Goal: Task Accomplishment & Management: Complete application form

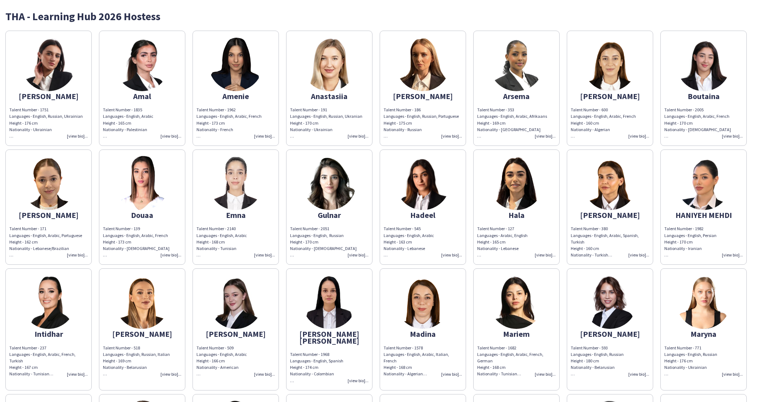
click at [362, 134] on div "Talent Number - 191 Languages - English, Russian, [GEOGRAPHIC_DATA] Height - 17…" at bounding box center [329, 123] width 78 height 33
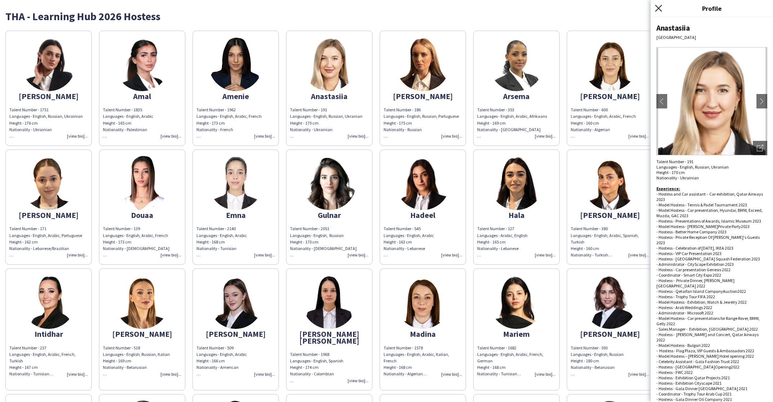
click at [659, 7] on icon "Close pop-in" at bounding box center [658, 8] width 7 height 7
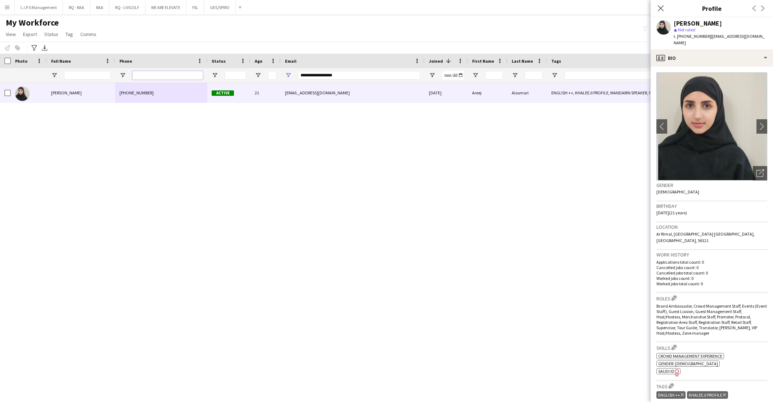
click at [179, 73] on input "Phone Filter Input" at bounding box center [167, 75] width 71 height 9
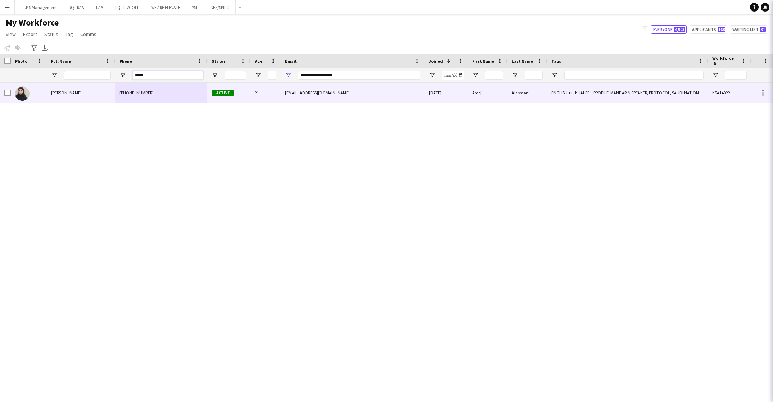
type input "*****"
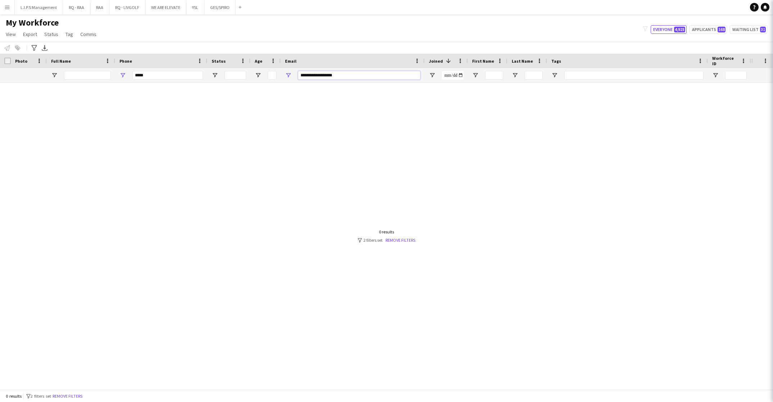
drag, startPoint x: 337, startPoint y: 75, endPoint x: 258, endPoint y: 71, distance: 78.9
click at [258, 71] on div at bounding box center [501, 75] width 1003 height 14
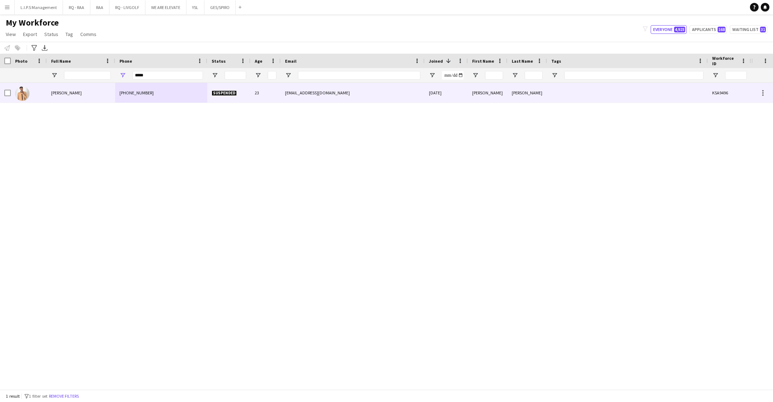
click at [244, 93] on div "Suspended" at bounding box center [228, 93] width 43 height 20
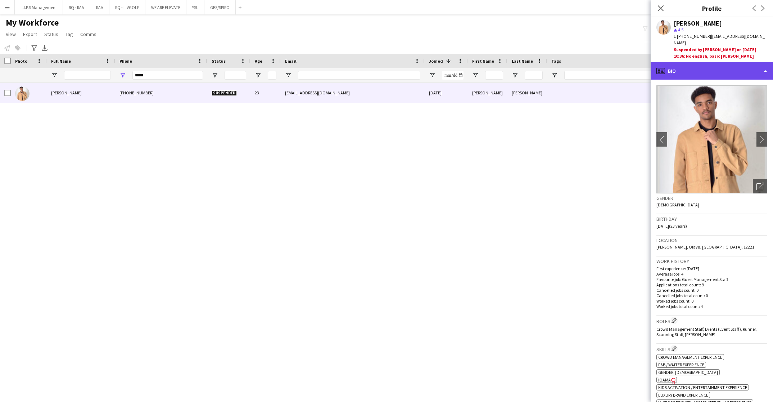
click at [723, 62] on div "profile Bio" at bounding box center [712, 70] width 122 height 17
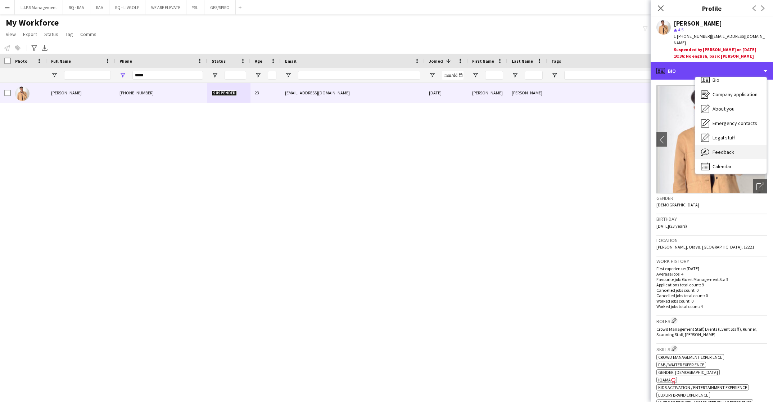
scroll to position [10, 0]
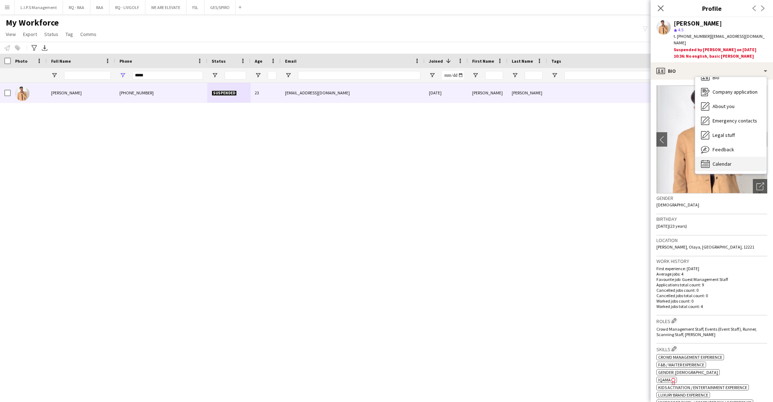
click at [740, 157] on div "Calendar Calendar" at bounding box center [731, 164] width 71 height 14
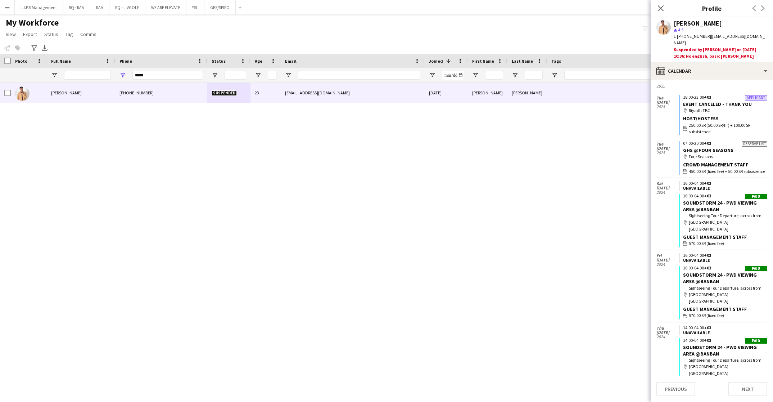
scroll to position [0, 0]
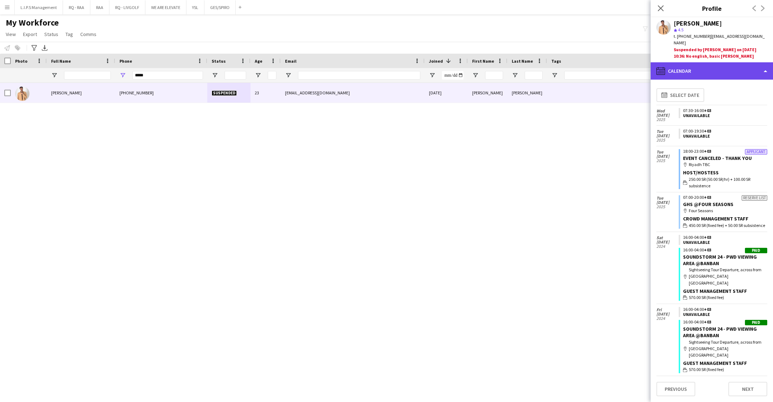
click at [727, 68] on div "calendar-full Calendar" at bounding box center [712, 70] width 122 height 17
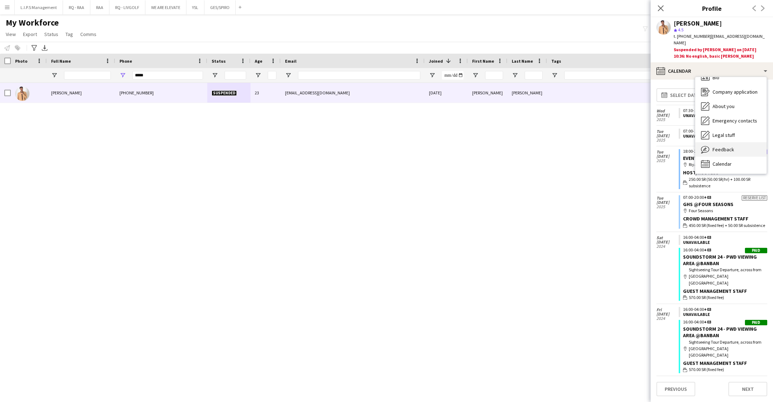
click at [734, 142] on div "Feedback Feedback" at bounding box center [731, 149] width 71 height 14
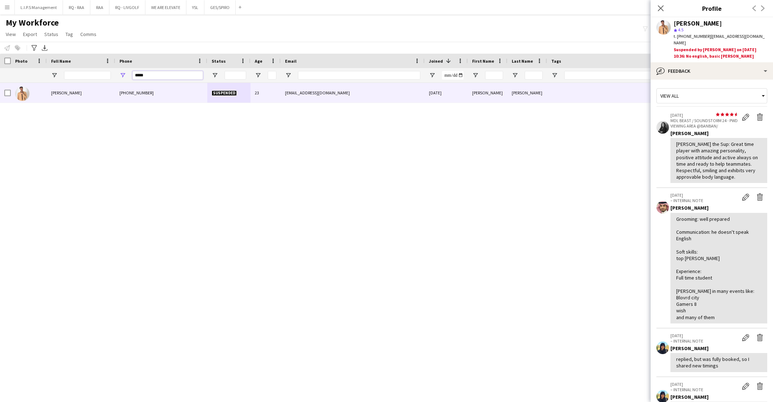
paste input "****"
drag, startPoint x: 160, startPoint y: 76, endPoint x: 99, endPoint y: 72, distance: 60.9
click at [99, 72] on div at bounding box center [501, 75] width 1003 height 14
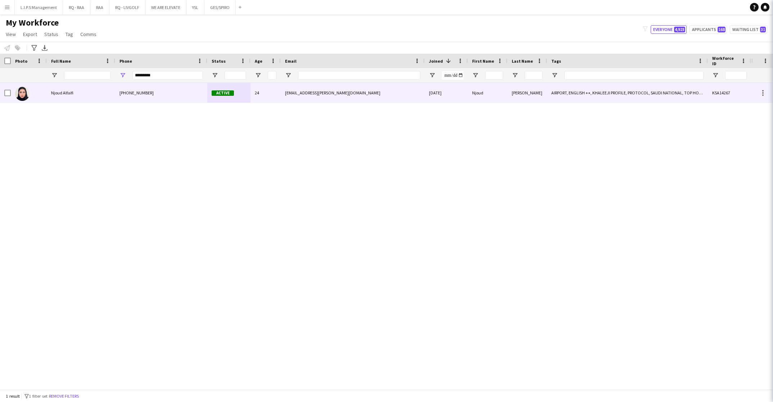
click at [108, 96] on div "Njoud Alfaifi" at bounding box center [81, 93] width 68 height 20
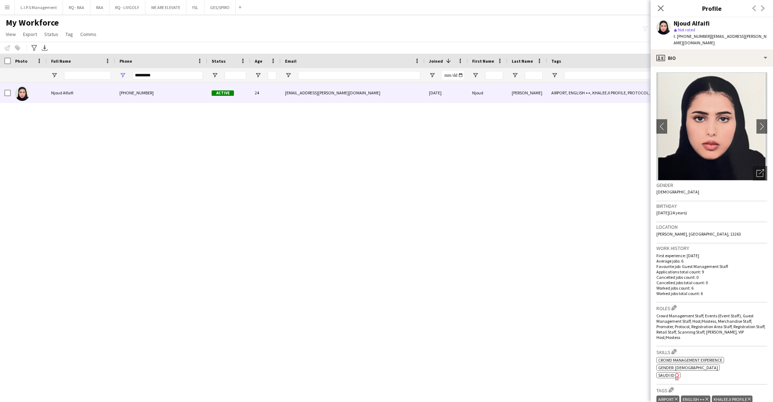
click at [691, 26] on div "Njoud Alfaifi" at bounding box center [692, 23] width 36 height 6
copy div "Njoud Alfaifi"
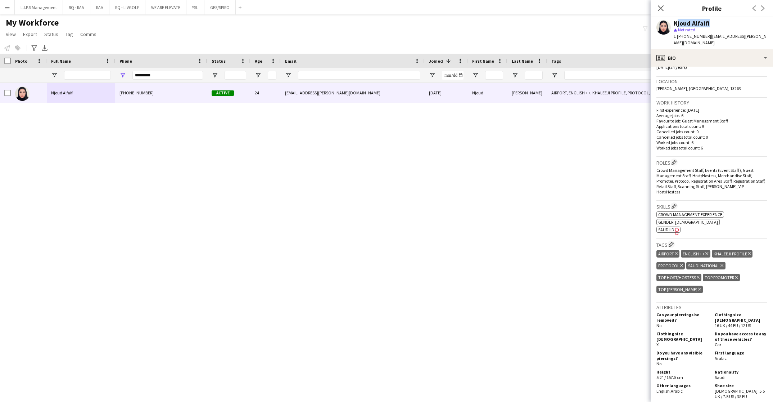
scroll to position [162, 0]
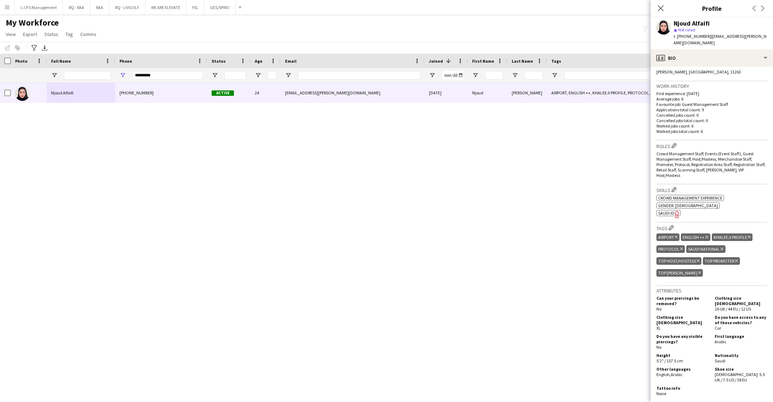
click at [673, 210] on span "SAUDI ID" at bounding box center [666, 212] width 16 height 5
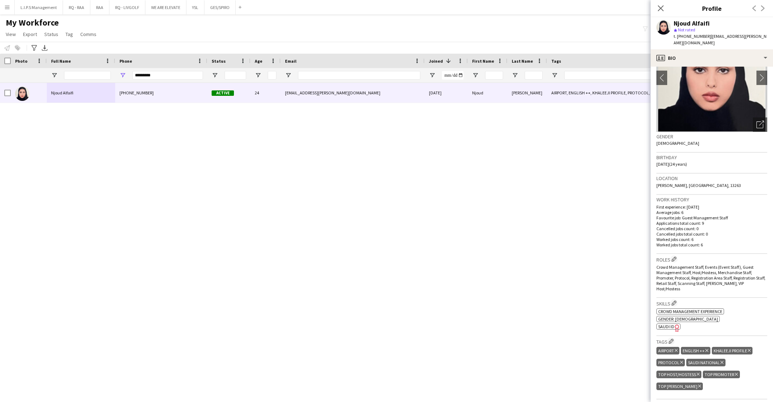
scroll to position [0, 0]
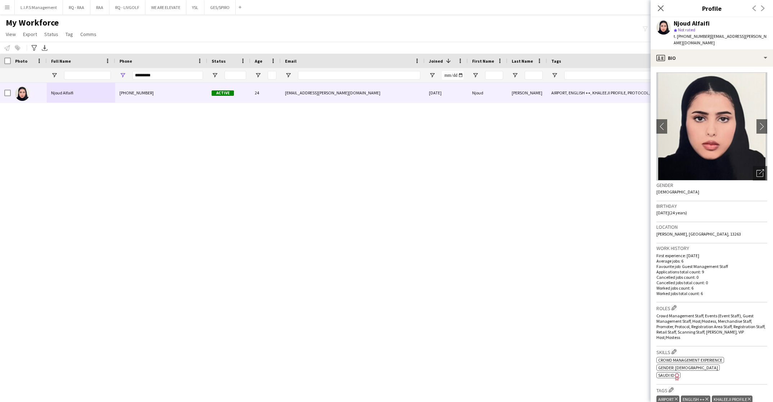
drag, startPoint x: 751, startPoint y: 171, endPoint x: 748, endPoint y: 148, distance: 22.9
click at [753, 171] on div "Open photos pop-in" at bounding box center [760, 173] width 14 height 14
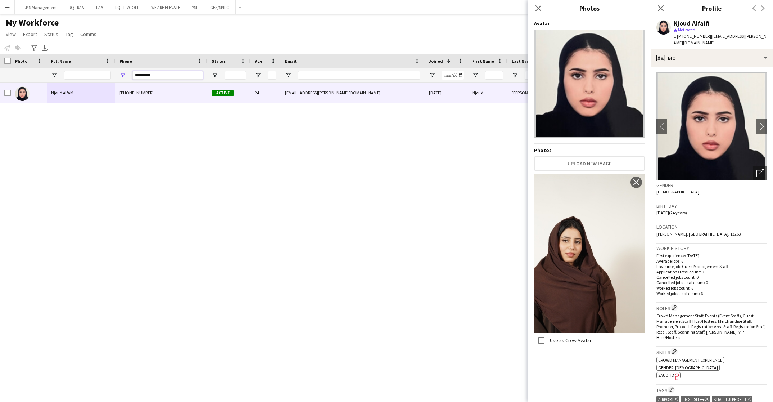
drag, startPoint x: 176, startPoint y: 75, endPoint x: 95, endPoint y: 72, distance: 81.4
click at [95, 72] on div at bounding box center [501, 75] width 1003 height 14
paste input "***"
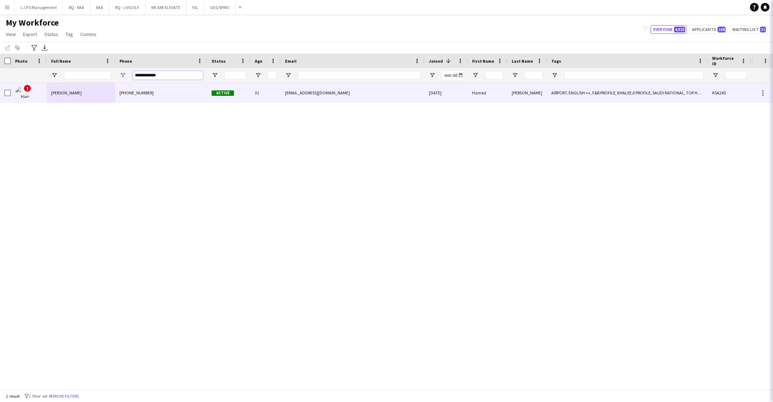
type input "**********"
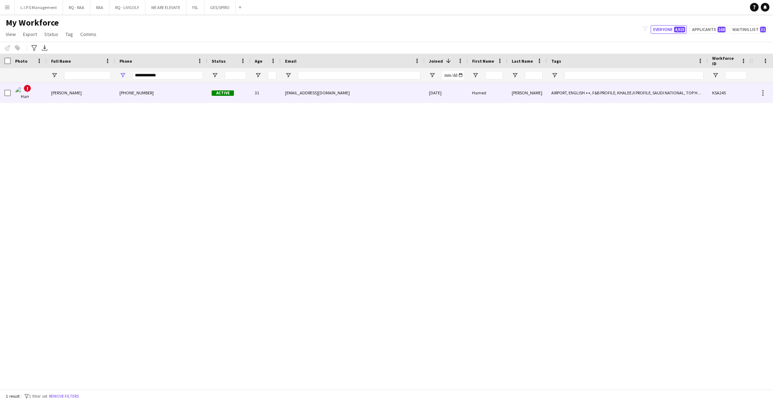
click at [119, 98] on div "+966558698004" at bounding box center [161, 93] width 92 height 20
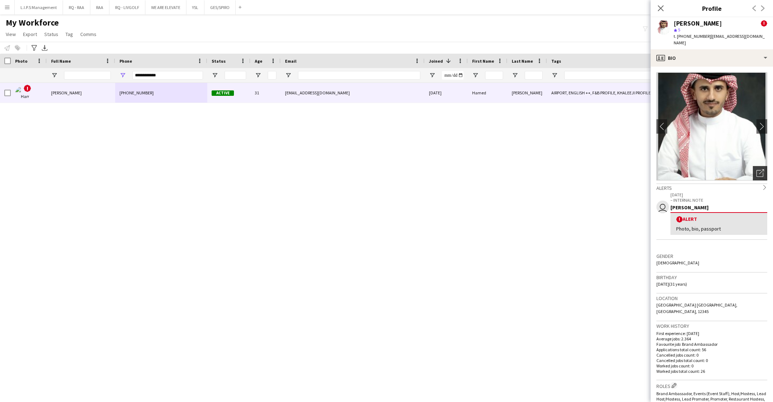
click at [757, 169] on icon "Open photos pop-in" at bounding box center [761, 173] width 8 height 8
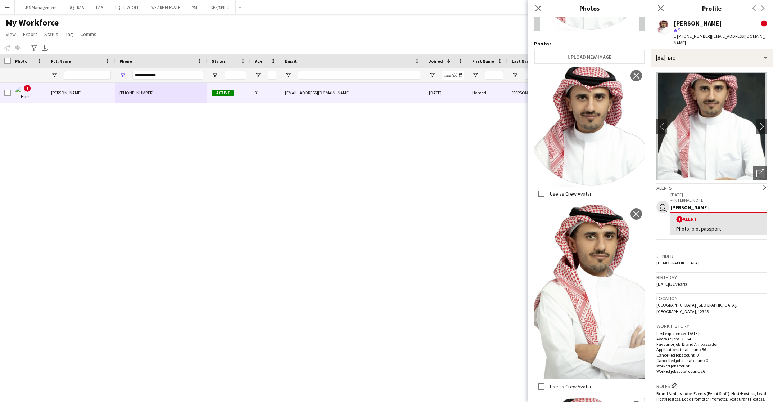
scroll to position [162, 0]
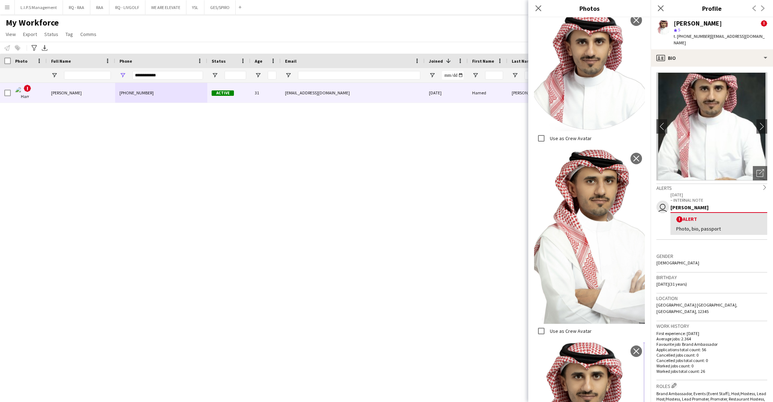
drag, startPoint x: 593, startPoint y: 195, endPoint x: 592, endPoint y: 189, distance: 5.9
drag, startPoint x: 592, startPoint y: 189, endPoint x: 608, endPoint y: 328, distance: 139.6
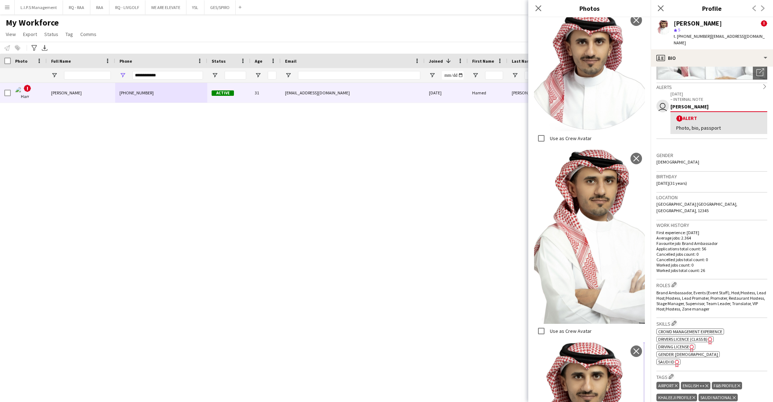
scroll to position [108, 0]
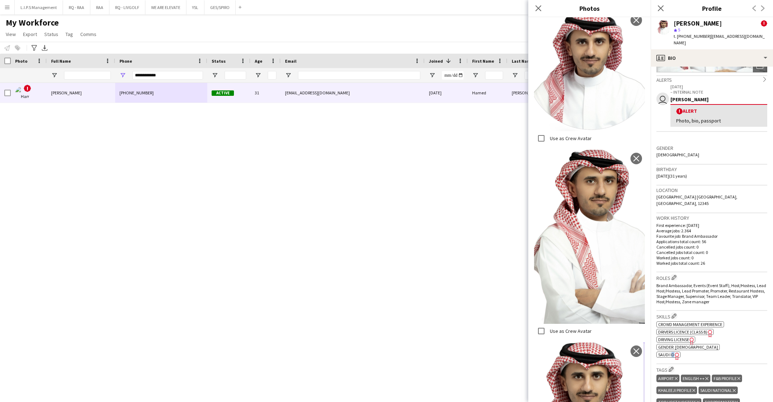
drag, startPoint x: 666, startPoint y: 337, endPoint x: 673, endPoint y: 348, distance: 12.3
click at [673, 348] on div "Skills Edit crew company skills ok-circled2 background Layer 1 cross-circle-red…" at bounding box center [712, 337] width 111 height 53
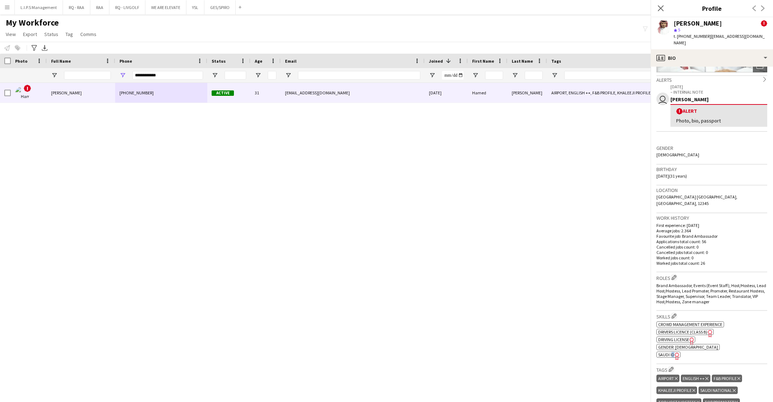
scroll to position [0, 0]
drag, startPoint x: 673, startPoint y: 348, endPoint x: 670, endPoint y: 341, distance: 7.9
click at [670, 352] on span "SAUDI ID" at bounding box center [666, 354] width 16 height 5
click at [173, 75] on input "**********" at bounding box center [167, 75] width 71 height 9
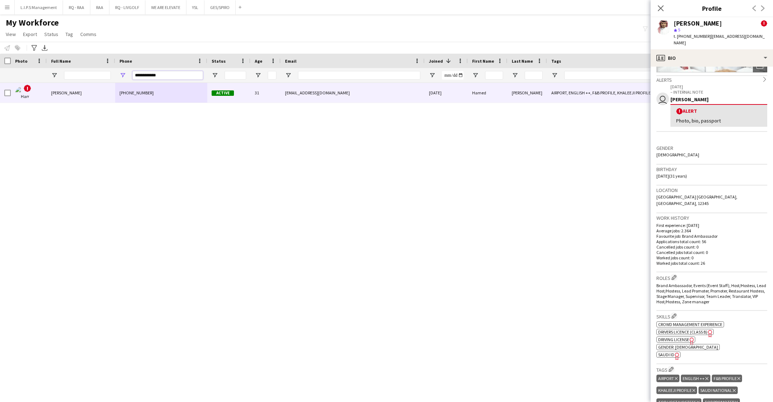
click at [173, 75] on input "**********" at bounding box center [167, 75] width 71 height 9
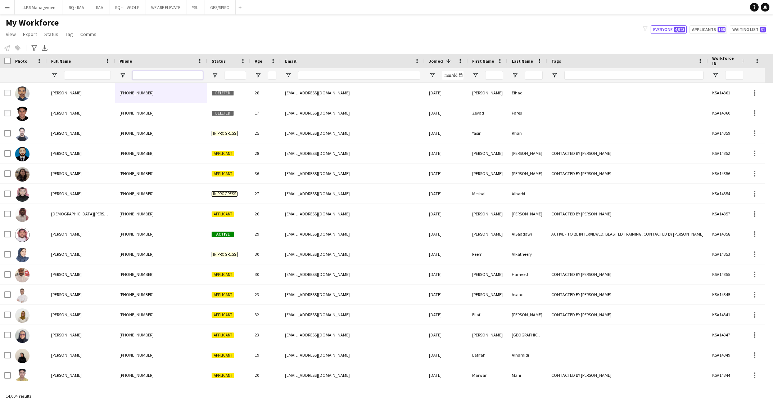
paste input "*********"
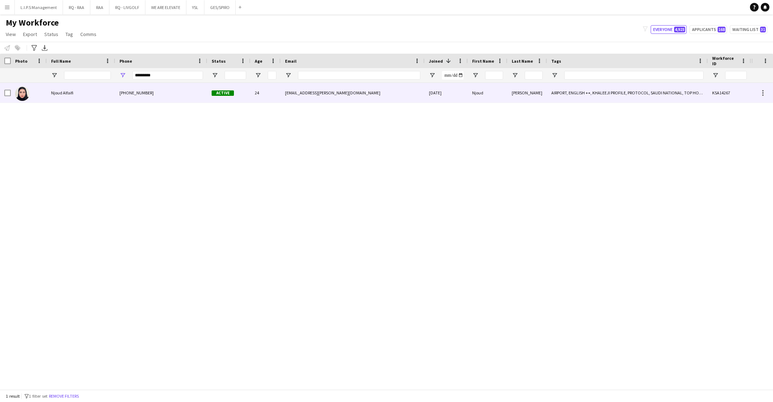
click at [161, 99] on div "+966554033126" at bounding box center [161, 93] width 92 height 20
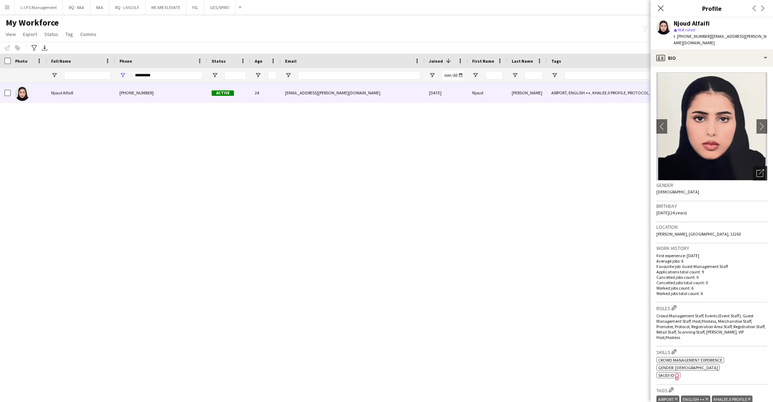
click at [757, 169] on icon "Open photos pop-in" at bounding box center [761, 173] width 8 height 8
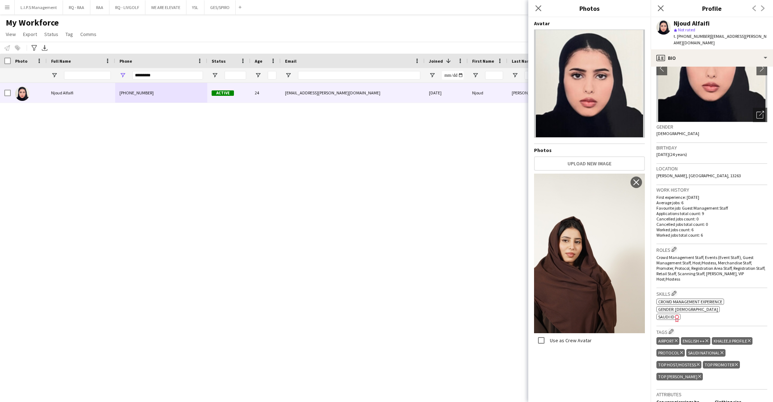
scroll to position [108, 0]
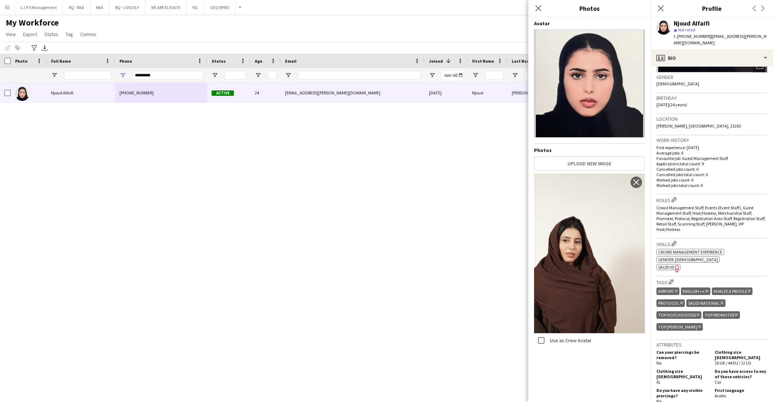
click at [665, 264] on span "SAUDI ID" at bounding box center [666, 266] width 16 height 5
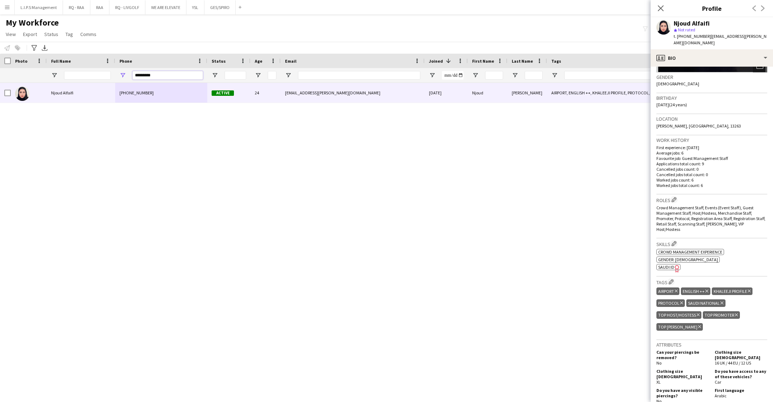
drag, startPoint x: 162, startPoint y: 74, endPoint x: 103, endPoint y: 70, distance: 59.9
click at [103, 70] on div at bounding box center [501, 75] width 1003 height 14
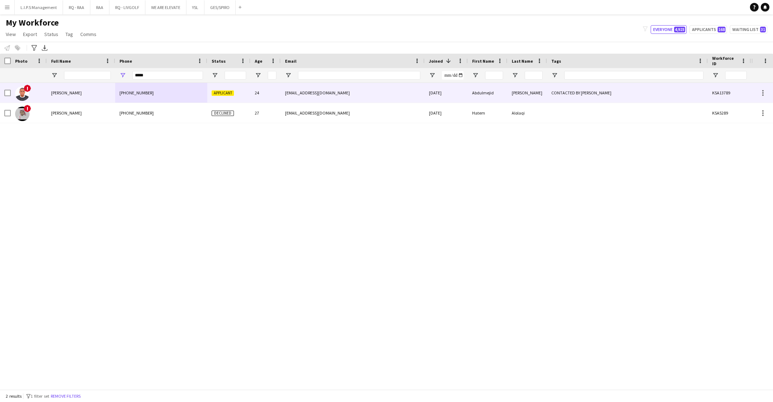
click at [158, 95] on div "+966530475246" at bounding box center [161, 93] width 92 height 20
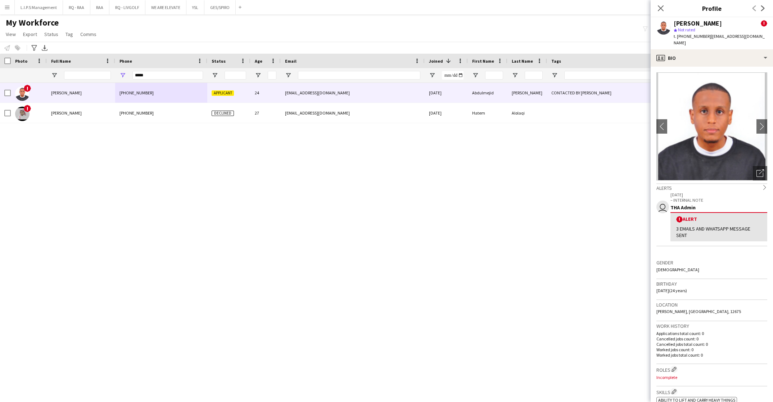
drag, startPoint x: 708, startPoint y: 38, endPoint x: 716, endPoint y: 44, distance: 9.7
click at [716, 44] on div "t. +966530475246 | abdulmejidsuleyman.5@gmail.com" at bounding box center [721, 39] width 94 height 13
copy span "abdulmejidsuleyman.5@gmail.com"
drag, startPoint x: 152, startPoint y: 76, endPoint x: 91, endPoint y: 71, distance: 61.7
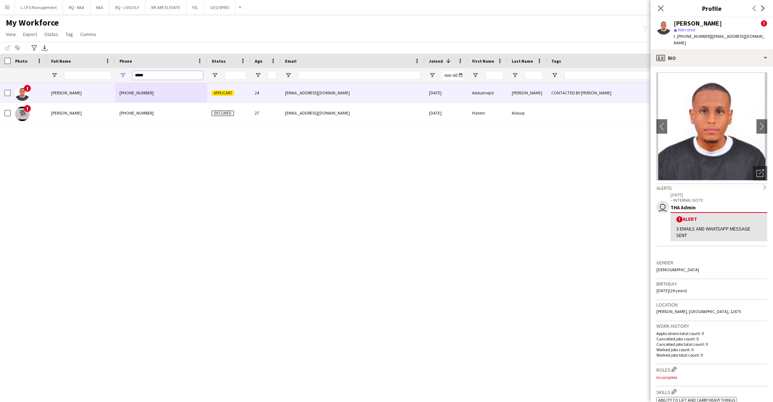
click at [91, 71] on div at bounding box center [501, 75] width 1003 height 14
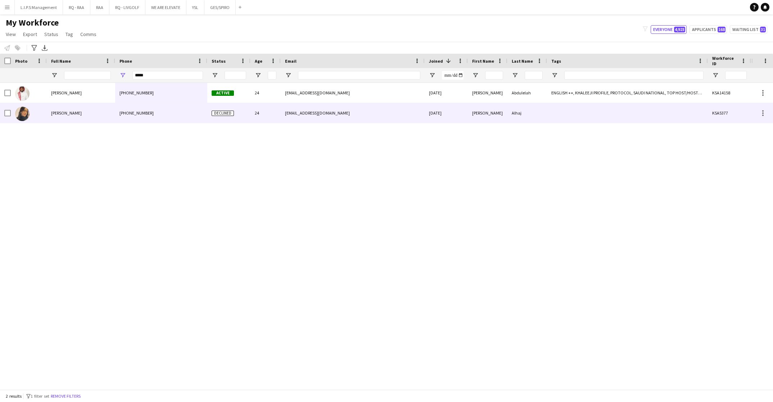
click at [86, 103] on div "Sara Alhaj" at bounding box center [81, 113] width 68 height 20
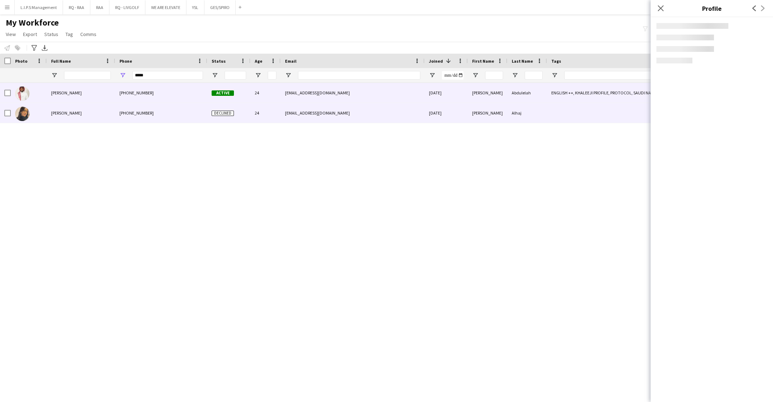
click at [204, 99] on div "+966590123386" at bounding box center [161, 93] width 92 height 20
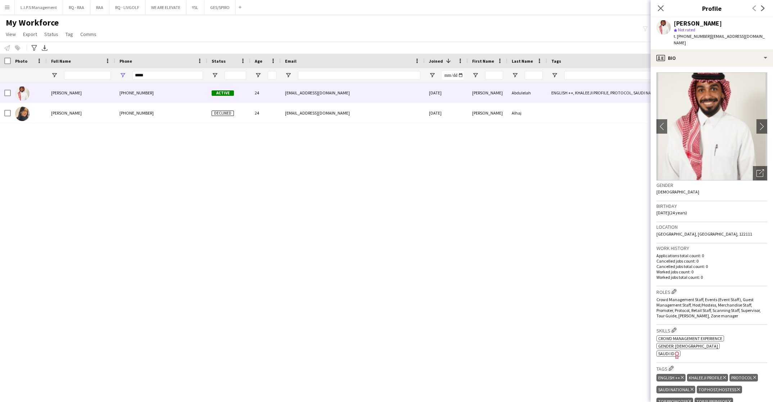
click at [712, 22] on div "Mohammed Abdulelah" at bounding box center [698, 23] width 48 height 6
click at [711, 22] on div "Mohammed Abdulelah" at bounding box center [698, 23] width 48 height 6
copy div "Mohammed Abdulelah"
click at [122, 67] on div "Workforce Details Photo Full Name 1" at bounding box center [501, 68] width 1003 height 29
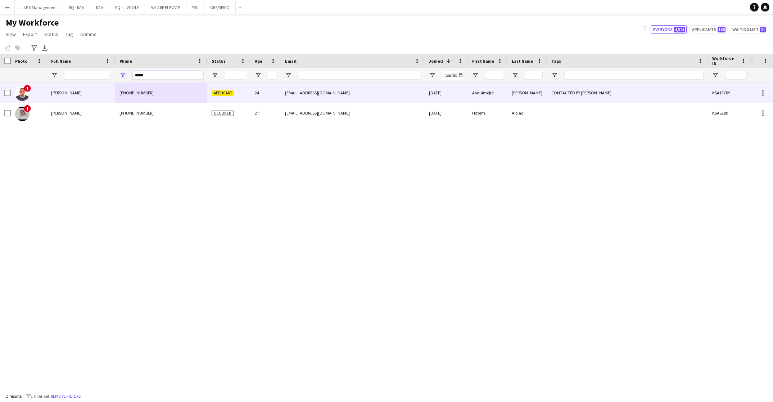
type input "*****"
click at [155, 88] on div "+966530475246" at bounding box center [161, 93] width 92 height 20
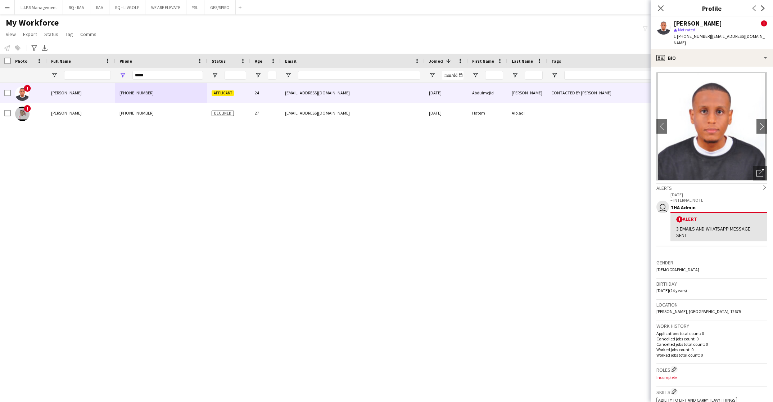
click at [4, 14] on button "Menu" at bounding box center [7, 7] width 14 height 14
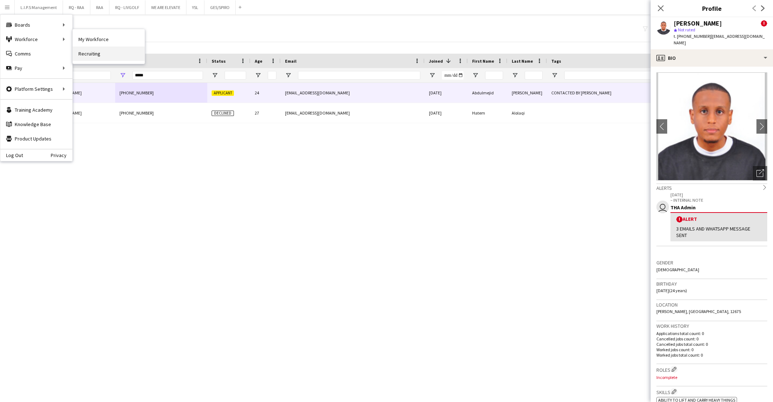
click at [91, 48] on link "Recruiting" at bounding box center [109, 53] width 72 height 14
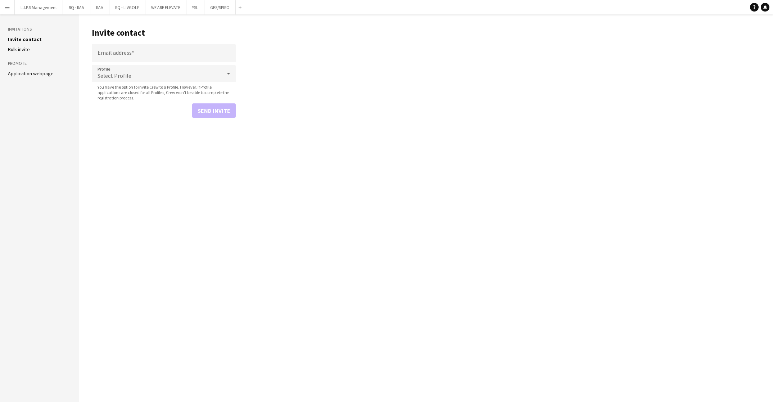
click at [19, 49] on link "Bulk invite" at bounding box center [19, 49] width 22 height 6
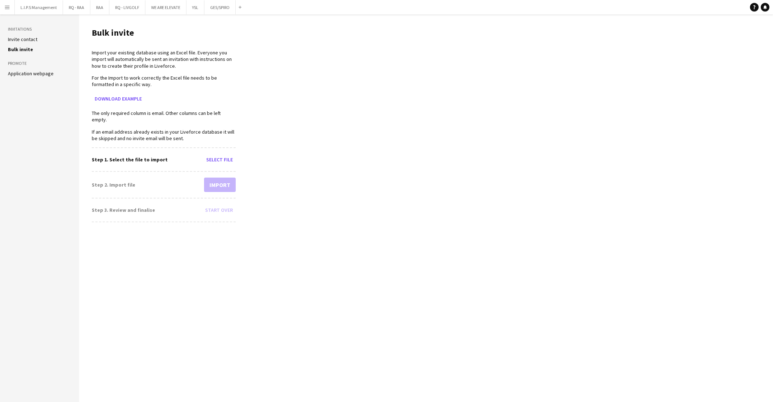
click at [46, 76] on link "Application webpage" at bounding box center [31, 73] width 46 height 6
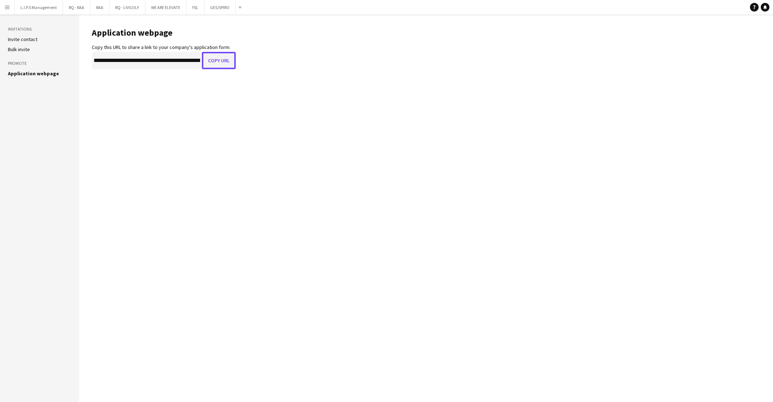
click at [210, 62] on button "Copy URL" at bounding box center [219, 60] width 34 height 17
type textarea "**********"
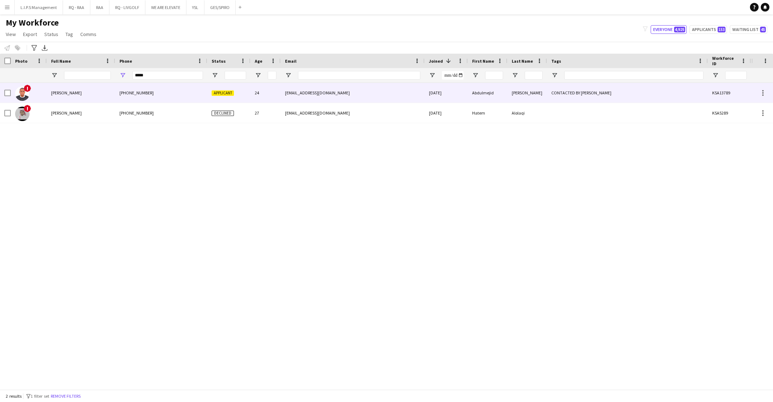
click at [369, 102] on div "abdulmejidsuleyman.5@gmail.com" at bounding box center [353, 93] width 144 height 20
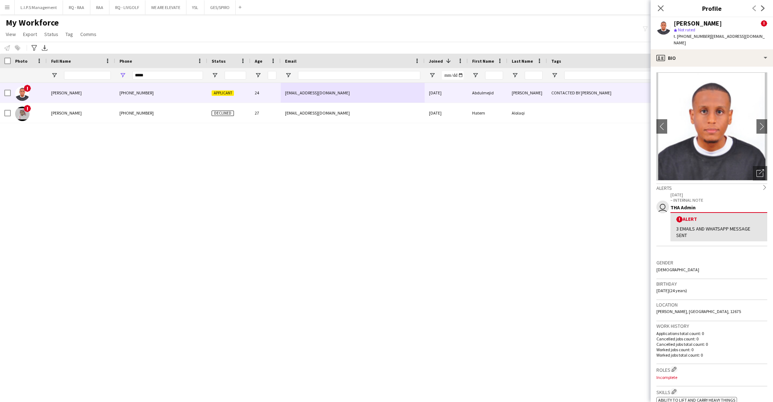
click at [722, 47] on div "Abdulmejid Suleyman ! star Not rated t. +966530475246 | abdulmejidsuleyman.5@gm…" at bounding box center [712, 33] width 122 height 32
click at [724, 51] on div "profile Bio" at bounding box center [712, 57] width 122 height 17
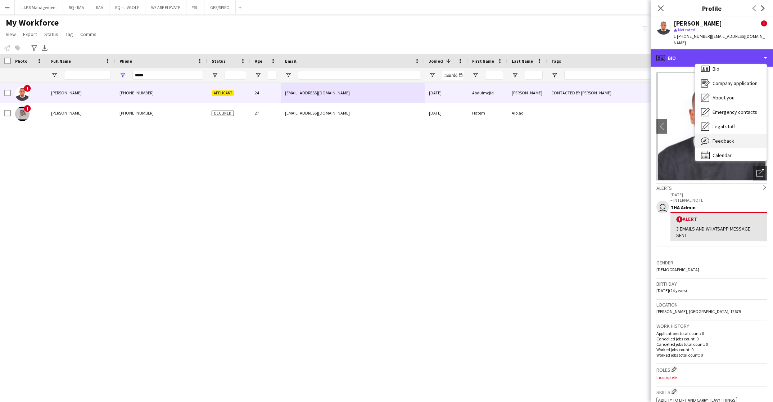
scroll to position [10, 0]
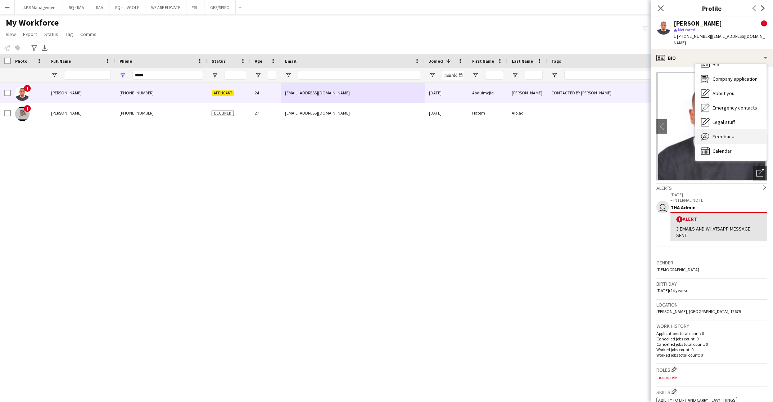
click at [732, 137] on span "Feedback" at bounding box center [724, 136] width 22 height 6
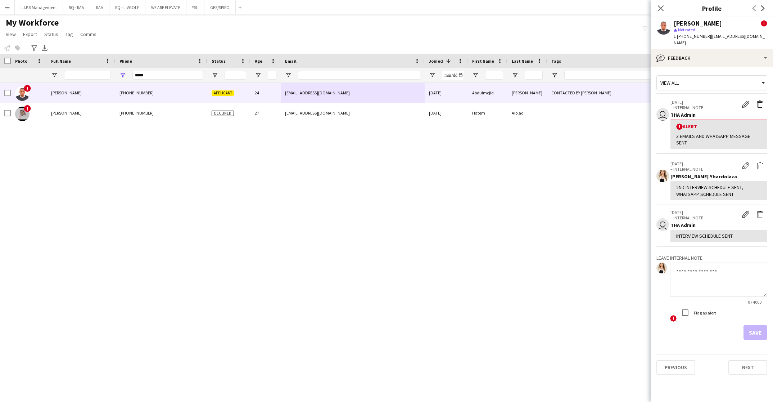
click at [694, 290] on textarea at bounding box center [718, 279] width 97 height 34
type textarea "**********"
click at [684, 315] on div "! Flag as alert" at bounding box center [718, 313] width 97 height 16
click at [761, 325] on button "Save" at bounding box center [756, 332] width 24 height 14
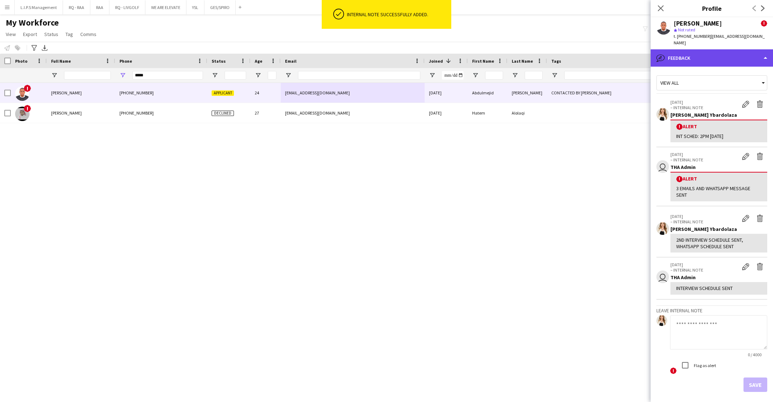
click at [722, 56] on div "bubble-pencil Feedback" at bounding box center [712, 57] width 122 height 17
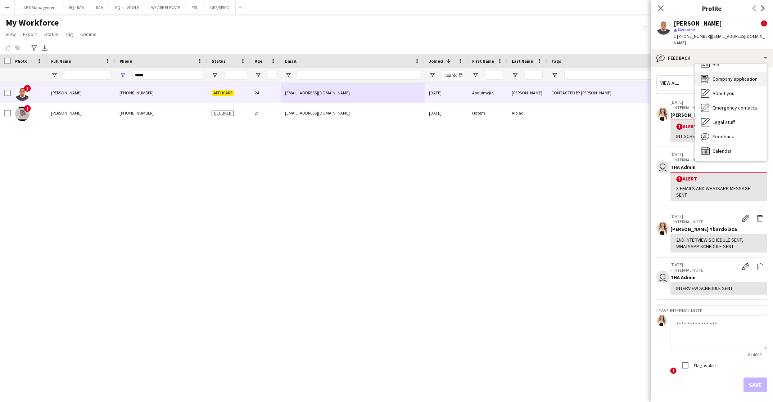
click at [731, 80] on span "Company application" at bounding box center [735, 79] width 45 height 6
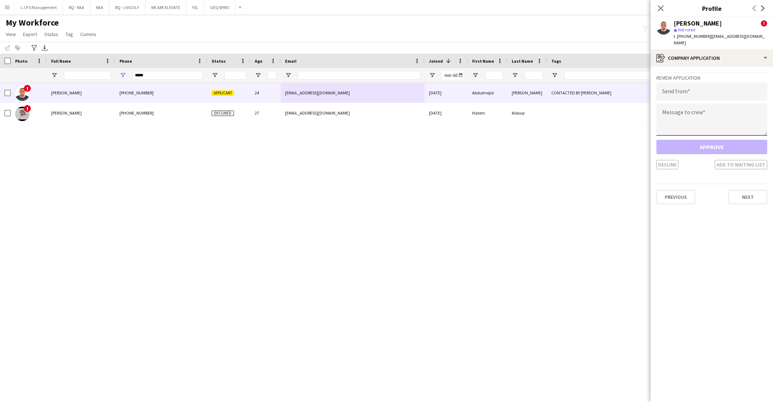
click at [735, 118] on textarea at bounding box center [712, 119] width 111 height 32
paste textarea "**********"
type textarea "**********"
drag, startPoint x: 729, startPoint y: 89, endPoint x: 723, endPoint y: 102, distance: 14.2
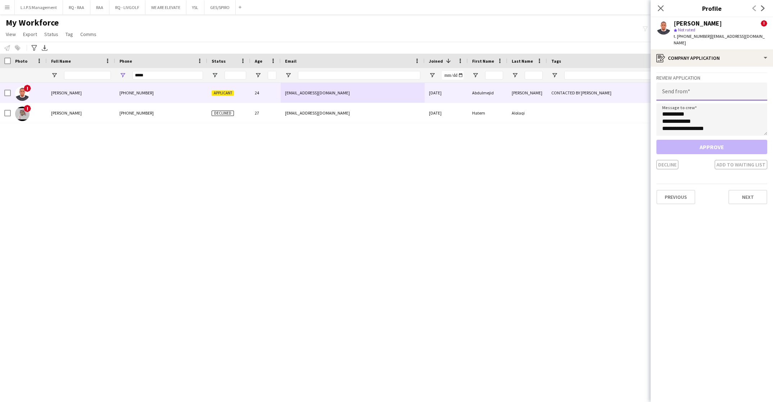
click at [729, 90] on input "email" at bounding box center [712, 91] width 111 height 18
paste input "**********"
type input "**********"
click at [725, 164] on button "Add to waiting list" at bounding box center [741, 164] width 53 height 9
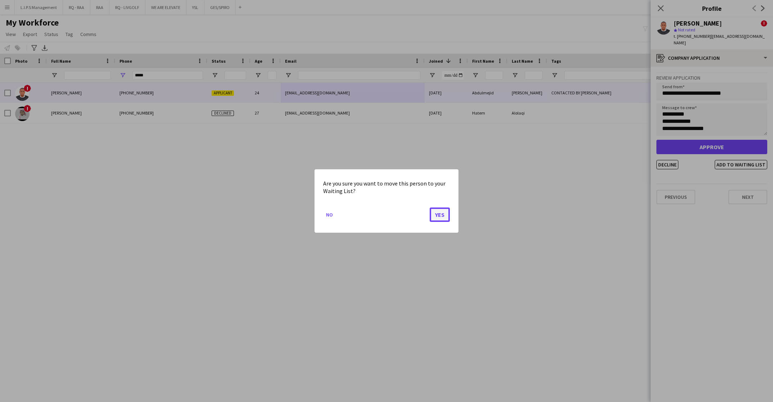
click at [437, 219] on button "Yes" at bounding box center [440, 214] width 20 height 14
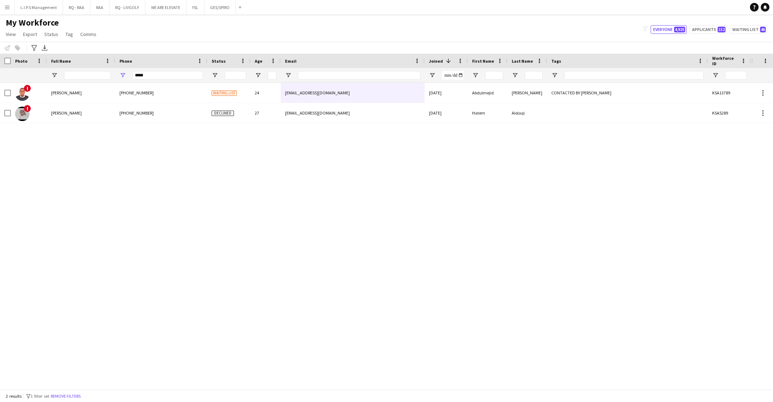
drag, startPoint x: 572, startPoint y: 173, endPoint x: 608, endPoint y: 252, distance: 86.7
click at [572, 180] on div "! Abdulmejid Suleyman +966530475246 Waiting list 24 abdulmejidsuleyman.5@gmail.…" at bounding box center [376, 232] width 752 height 298
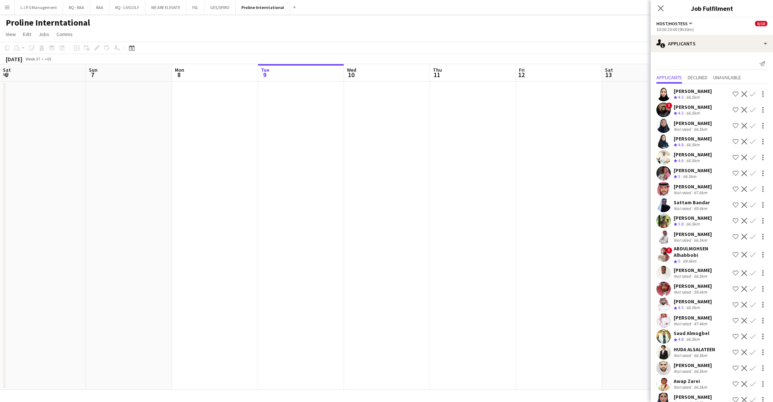
scroll to position [0, 287]
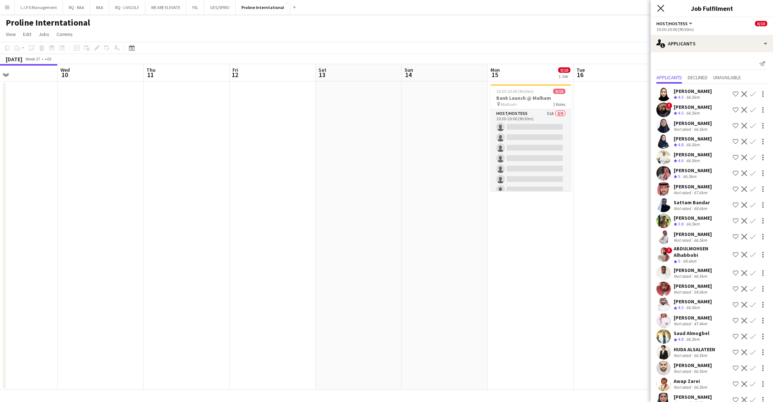
click at [663, 6] on icon at bounding box center [660, 8] width 7 height 7
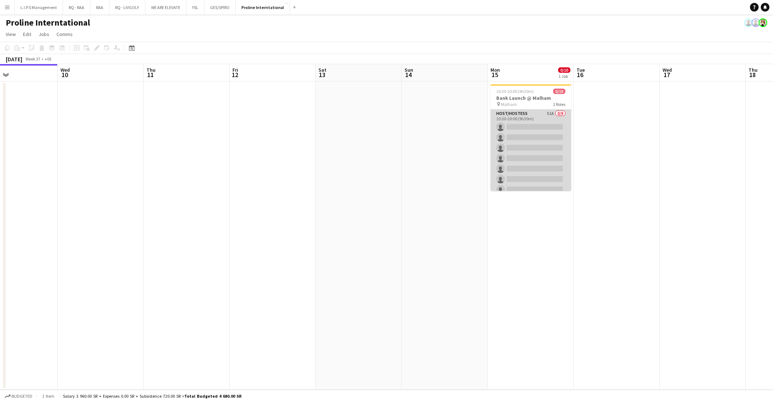
click at [548, 127] on app-card-role "Host/Hostess 51A 0/9 10:30-20:00 (9h30m) single-neutral-actions single-neutral-…" at bounding box center [531, 163] width 81 height 108
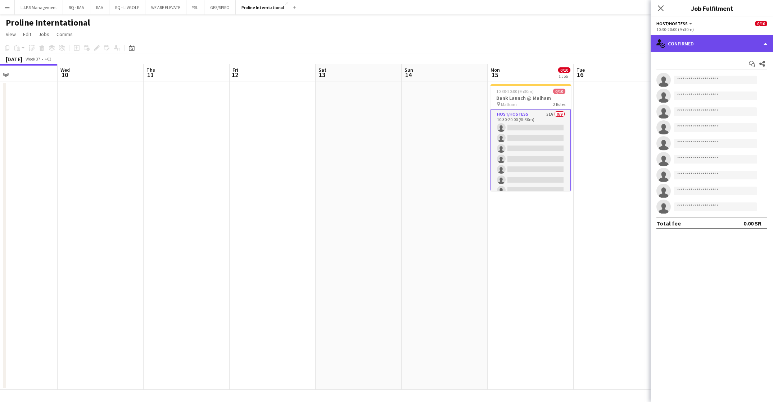
click at [739, 47] on div "single-neutral-actions-check-2 Confirmed" at bounding box center [712, 43] width 122 height 17
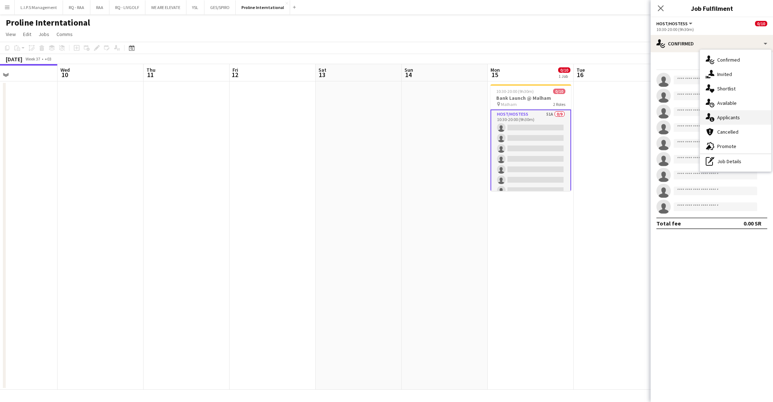
click at [753, 117] on div "single-neutral-actions-information Applicants" at bounding box center [735, 117] width 71 height 14
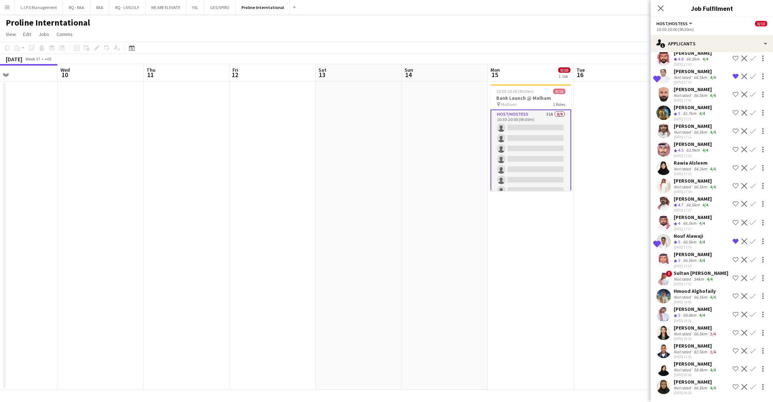
scroll to position [660, 0]
click at [684, 328] on div "Amna Abbas" at bounding box center [696, 327] width 44 height 6
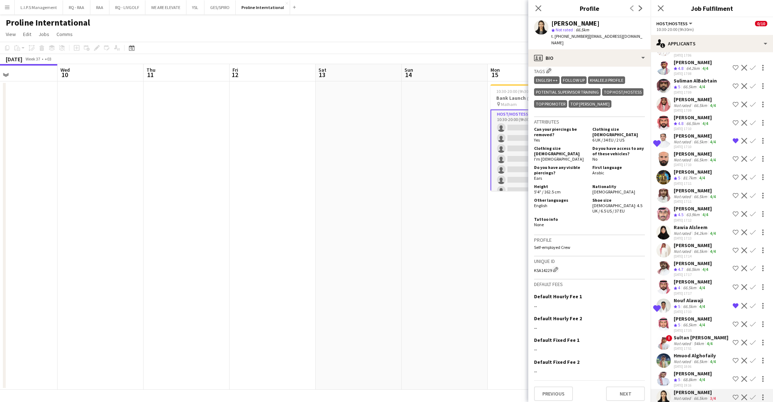
scroll to position [552, 0]
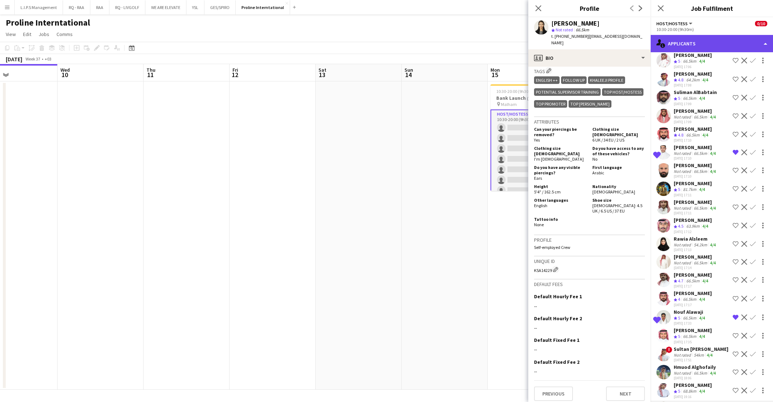
click at [717, 43] on div "single-neutral-actions-information Applicants" at bounding box center [712, 43] width 122 height 17
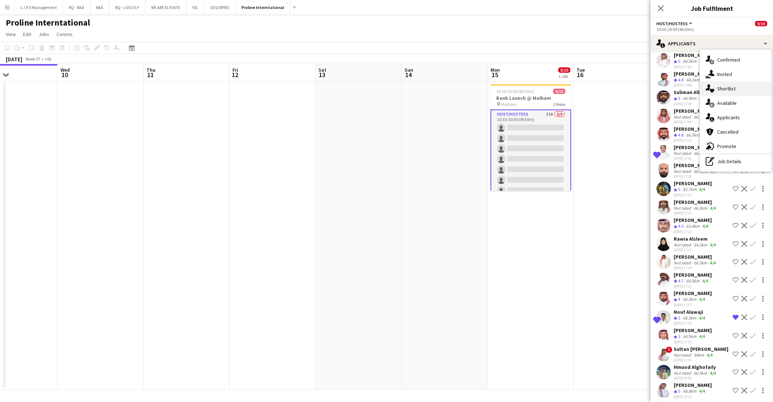
click at [736, 90] on div "single-neutral-actions-heart Shortlist" at bounding box center [735, 88] width 71 height 14
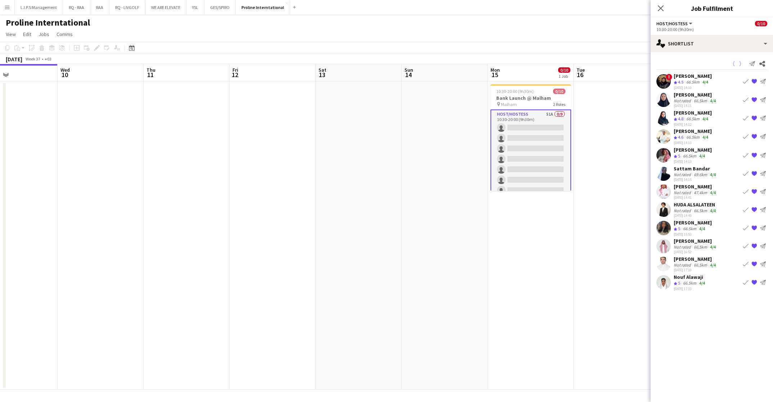
scroll to position [0, 0]
click at [692, 223] on div "Shouq Tariq" at bounding box center [693, 222] width 38 height 6
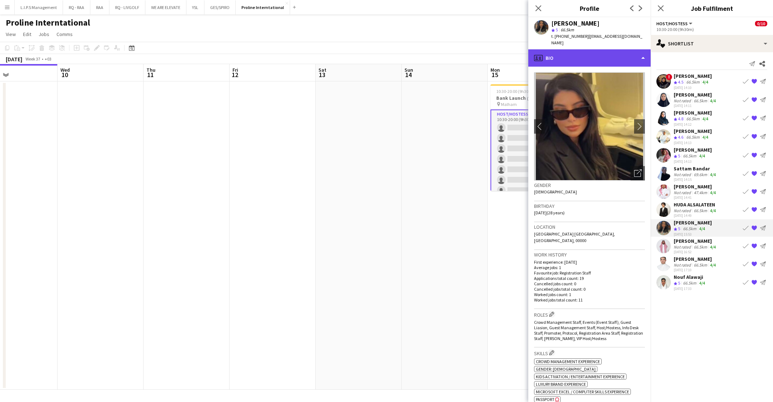
click at [595, 49] on div "profile Bio" at bounding box center [589, 57] width 122 height 17
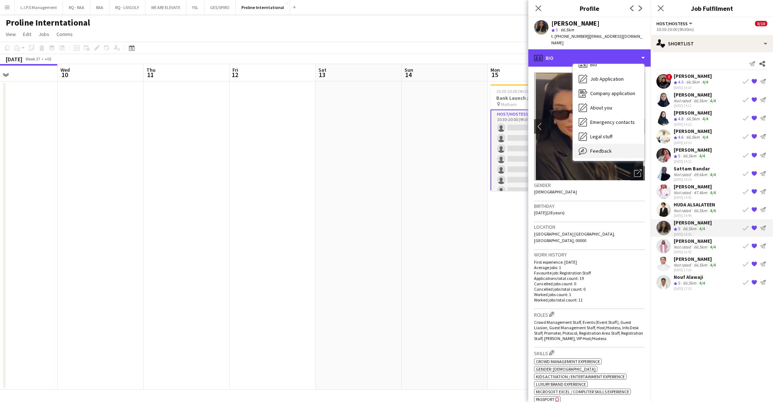
scroll to position [24, 0]
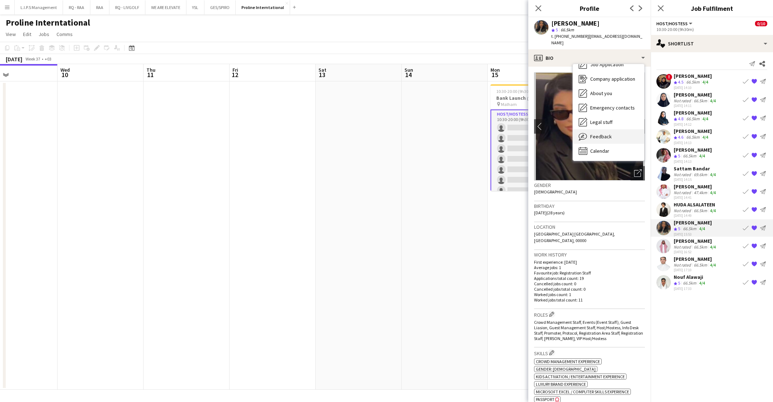
click at [605, 133] on span "Feedback" at bounding box center [601, 136] width 22 height 6
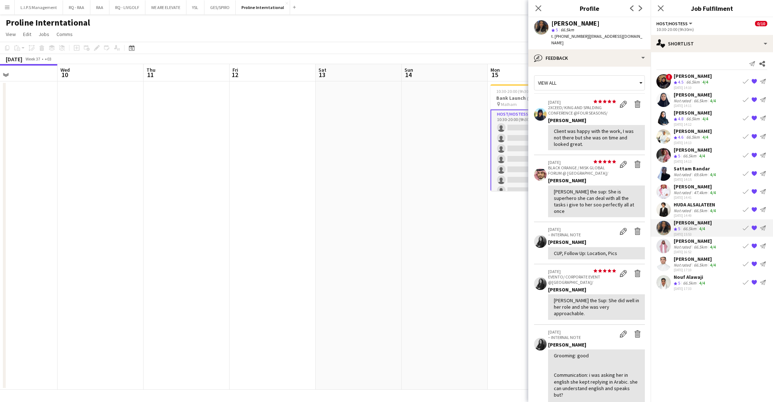
scroll to position [54, 0]
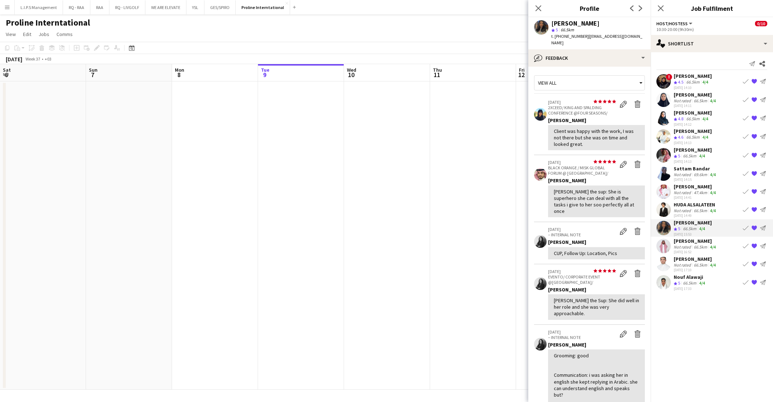
scroll to position [54, 0]
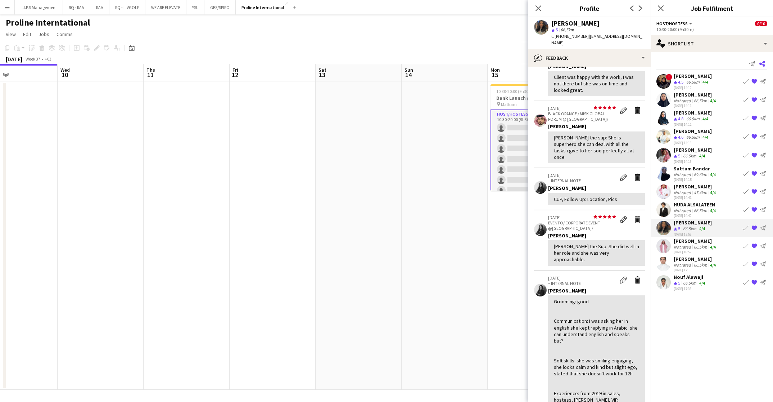
click at [760, 64] on icon at bounding box center [763, 64] width 6 height 6
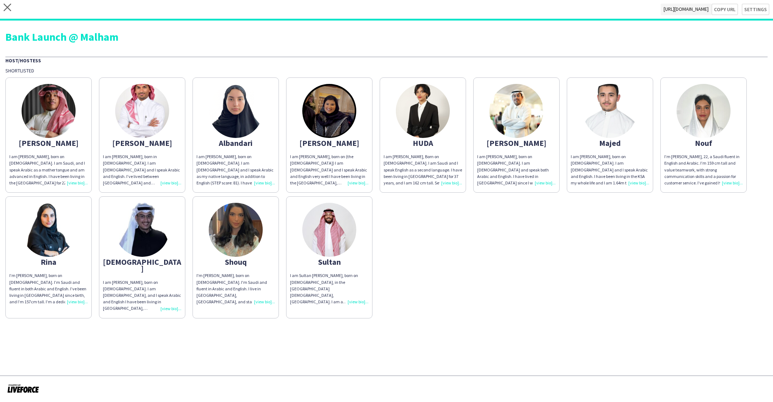
click at [32, 116] on img at bounding box center [49, 111] width 54 height 54
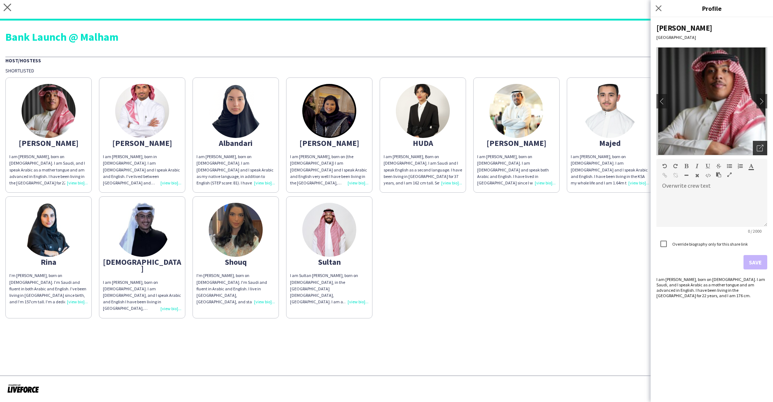
click at [762, 147] on icon "Open photos pop-in" at bounding box center [760, 148] width 6 height 6
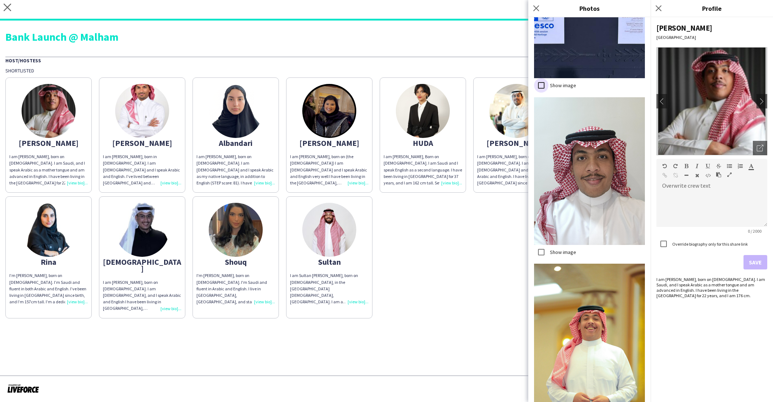
scroll to position [324, 0]
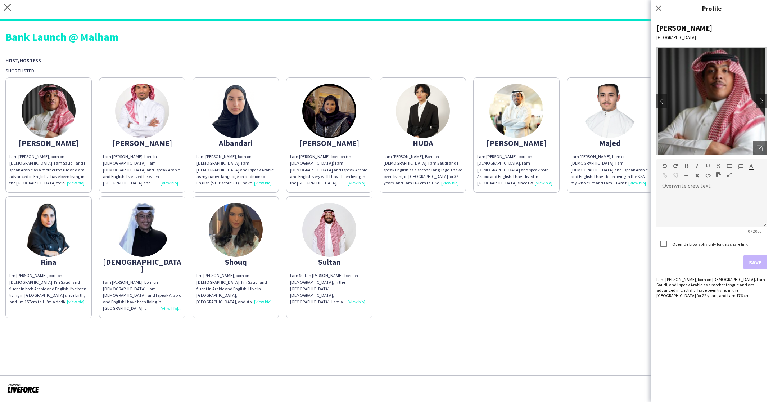
click at [144, 111] on img at bounding box center [142, 111] width 54 height 54
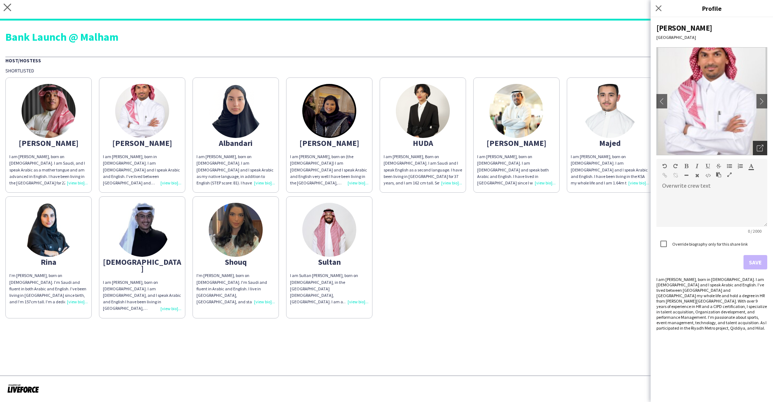
click at [760, 147] on icon "Open photos pop-in" at bounding box center [760, 148] width 6 height 6
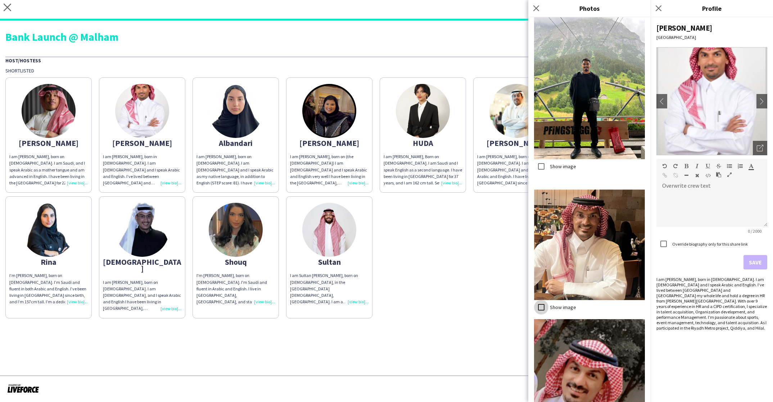
scroll to position [865, 0]
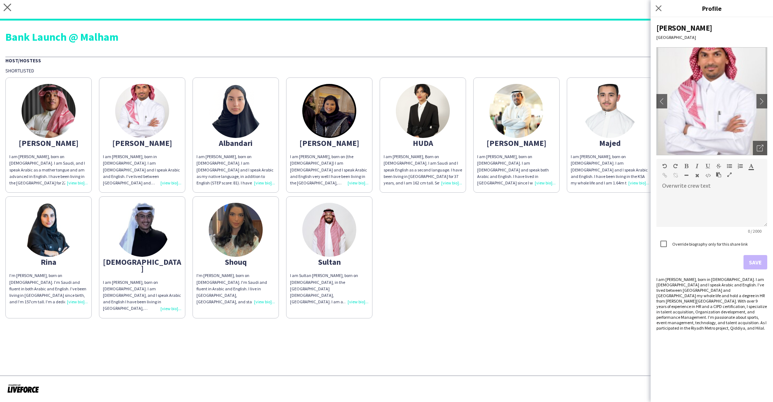
click at [237, 116] on img at bounding box center [236, 111] width 54 height 54
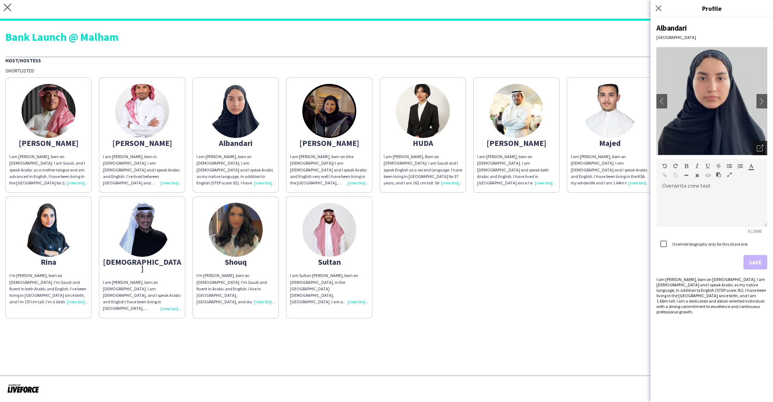
click at [761, 149] on icon "Open photos pop-in" at bounding box center [760, 148] width 6 height 6
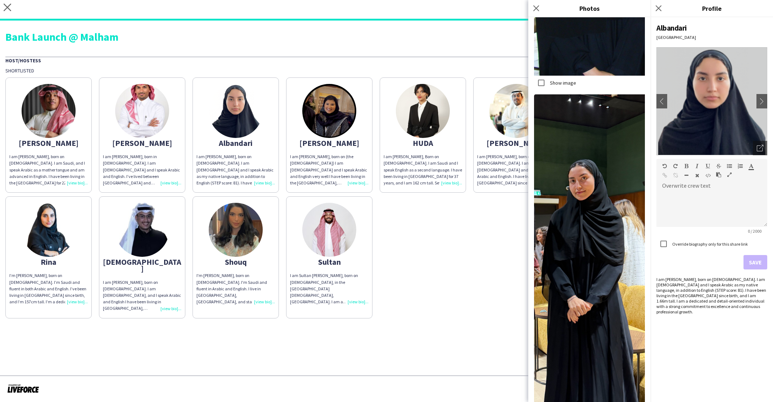
scroll to position [822, 0]
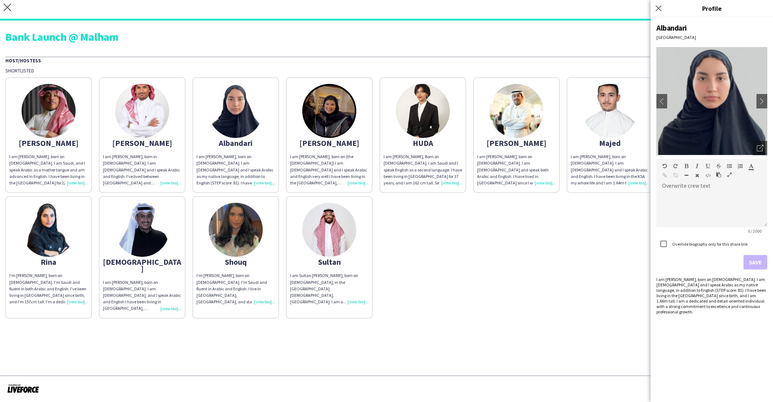
drag, startPoint x: 347, startPoint y: 121, endPoint x: 541, endPoint y: 122, distance: 194.8
click at [339, 116] on img at bounding box center [329, 111] width 54 height 54
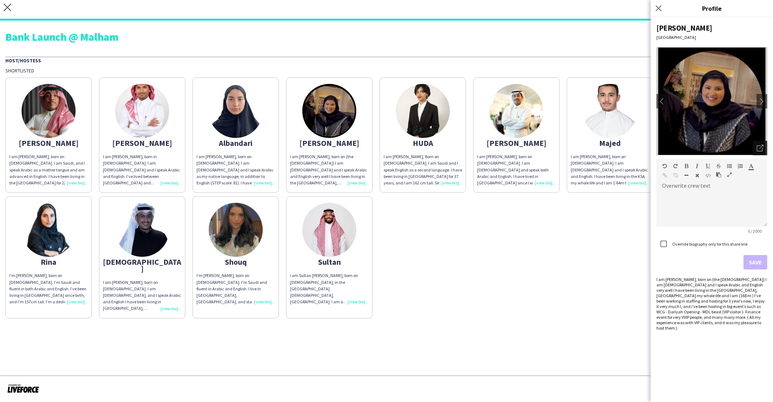
click at [759, 151] on icon at bounding box center [760, 148] width 6 height 6
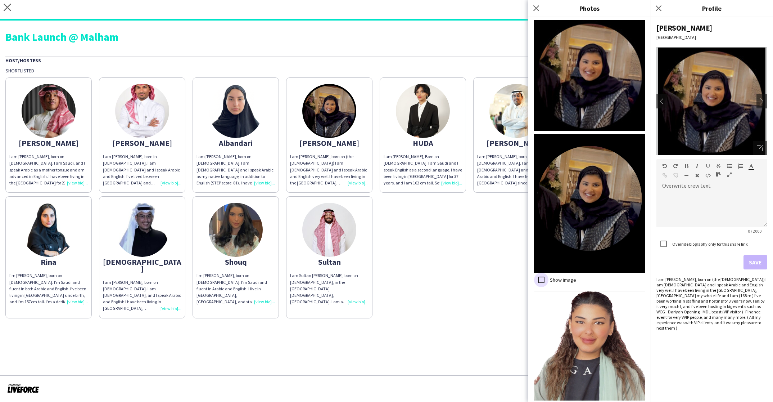
scroll to position [258, 0]
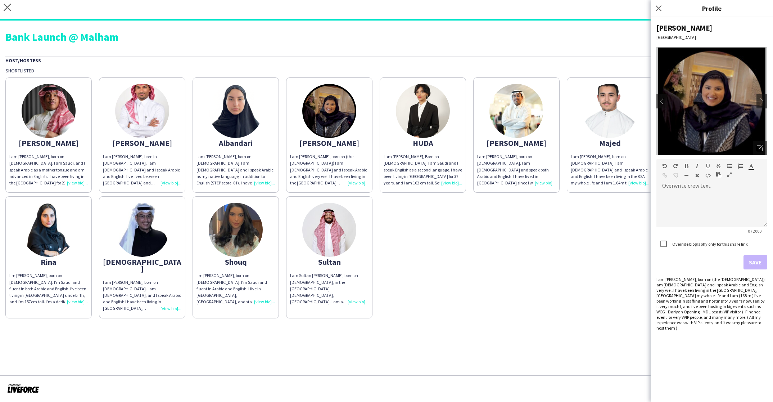
click at [428, 111] on img at bounding box center [423, 111] width 54 height 54
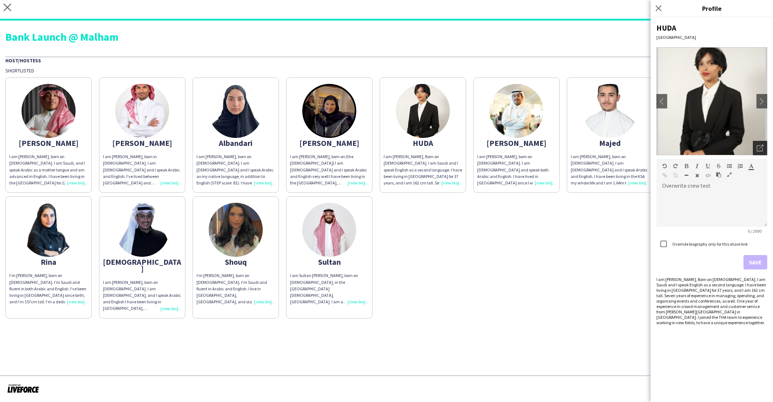
click at [759, 145] on icon "Open photos pop-in" at bounding box center [760, 148] width 6 height 6
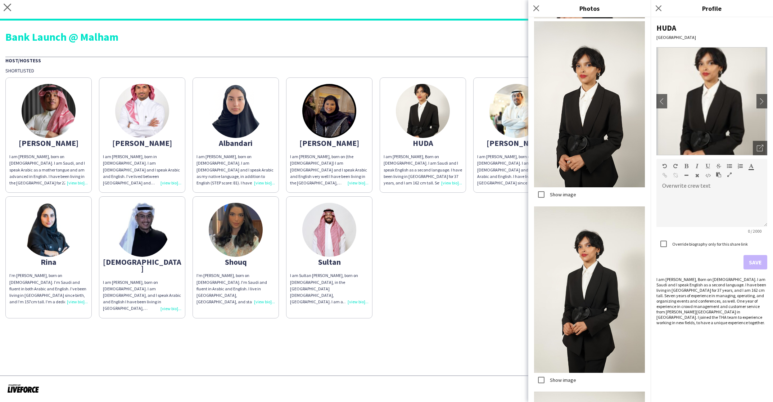
scroll to position [107, 0]
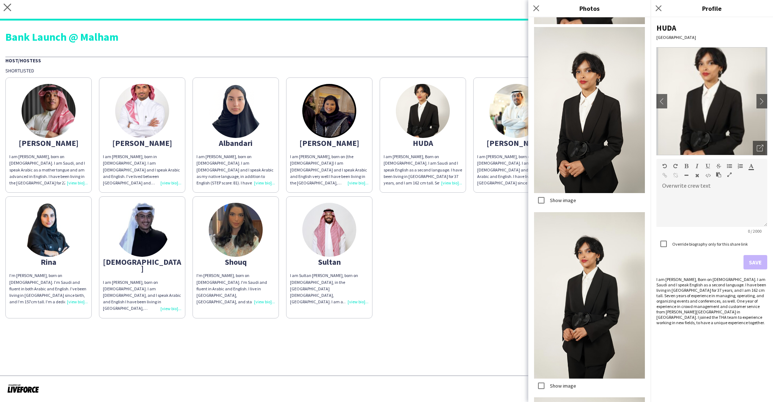
click at [510, 122] on img at bounding box center [517, 111] width 54 height 54
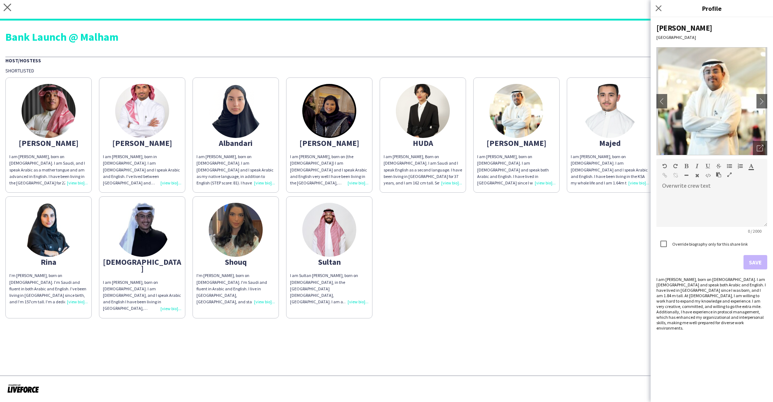
click at [752, 143] on img at bounding box center [712, 101] width 111 height 108
click at [754, 145] on div "Open photos pop-in" at bounding box center [760, 148] width 14 height 14
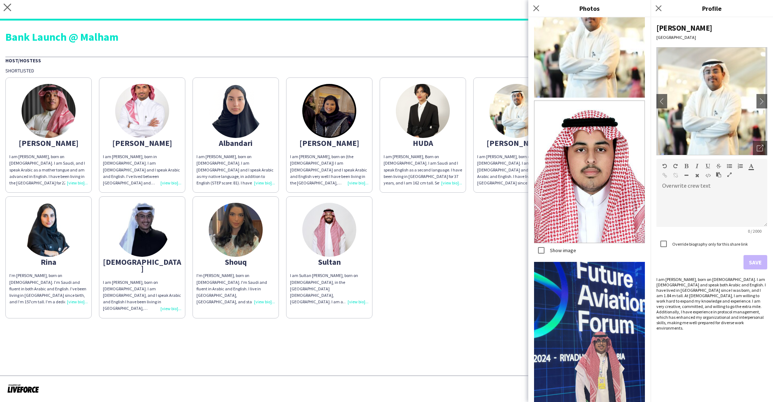
scroll to position [0, 0]
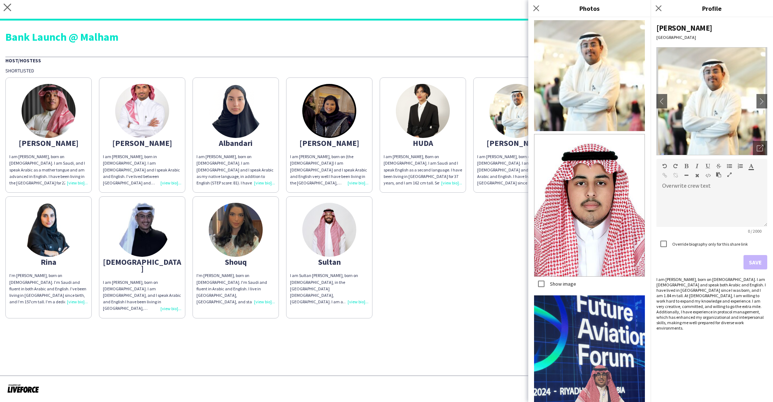
drag, startPoint x: 537, startPoint y: 9, endPoint x: 588, endPoint y: 45, distance: 62.4
click at [539, 9] on icon "Close pop-in" at bounding box center [537, 8] width 6 height 6
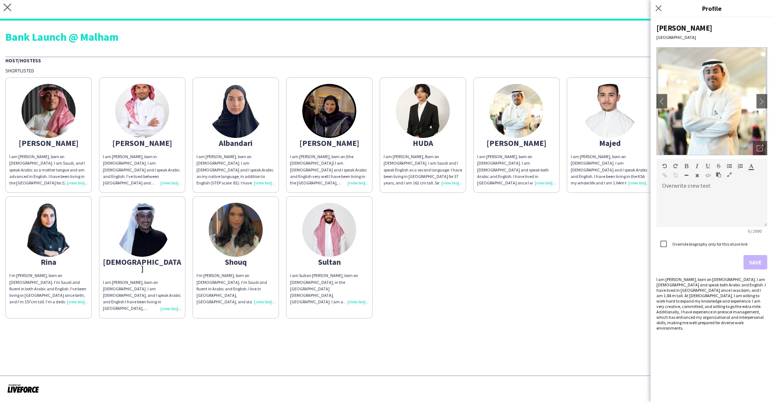
click at [613, 108] on img at bounding box center [610, 111] width 54 height 54
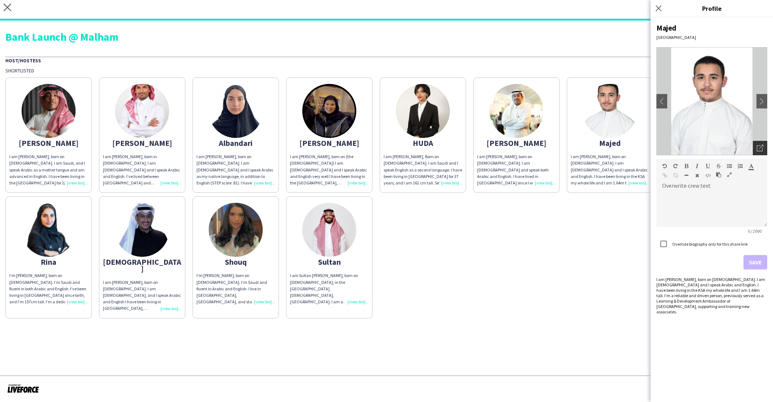
click at [758, 149] on icon "Open photos pop-in" at bounding box center [760, 148] width 6 height 6
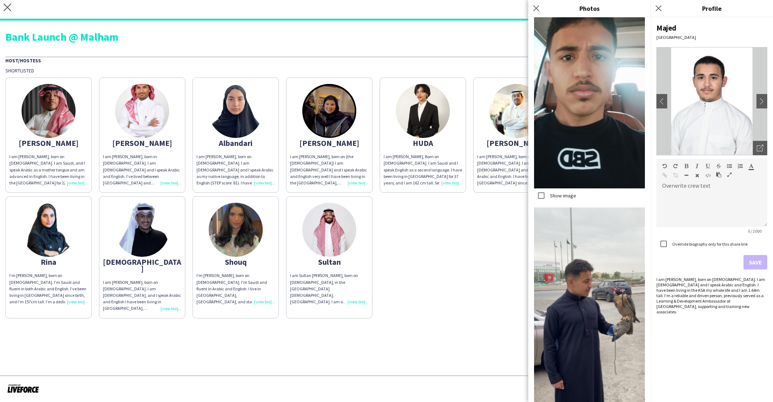
scroll to position [731, 0]
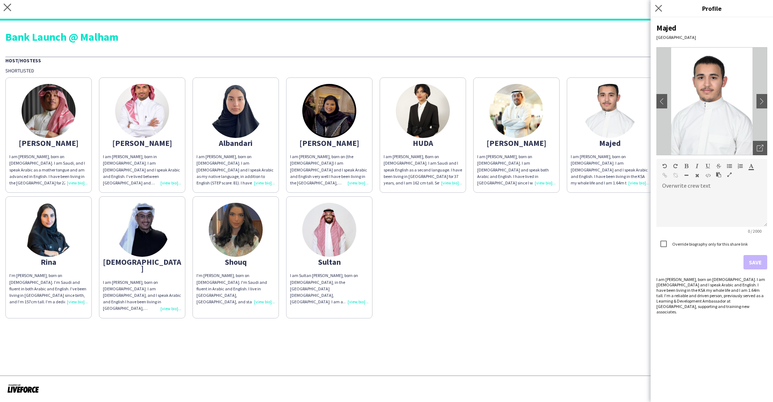
click at [661, 4] on app-icon "Close pop-in" at bounding box center [659, 8] width 10 height 10
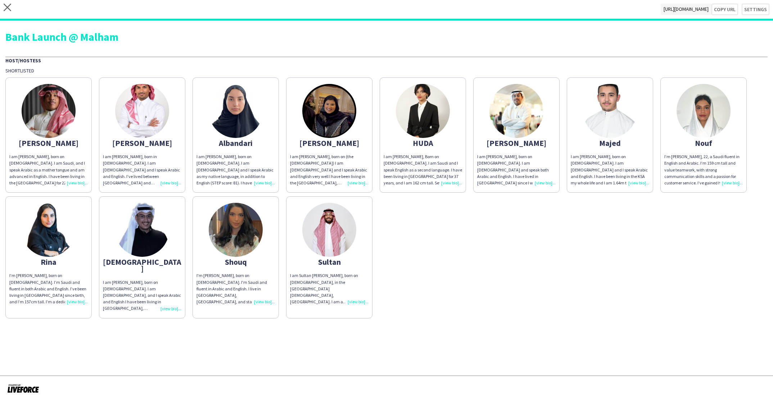
click at [690, 103] on img at bounding box center [704, 111] width 54 height 54
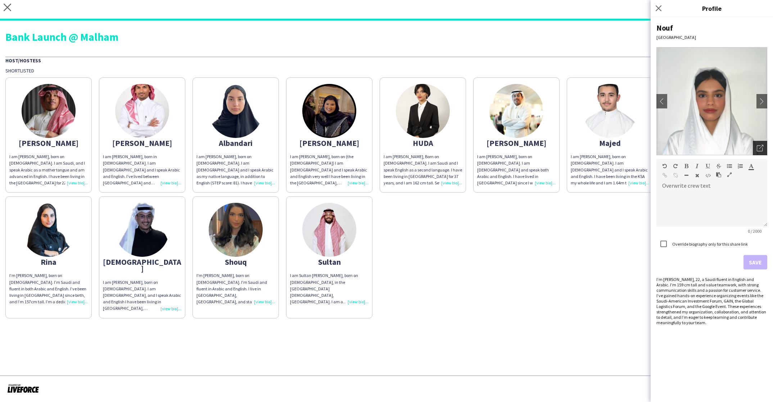
click at [762, 150] on icon at bounding box center [760, 148] width 6 height 6
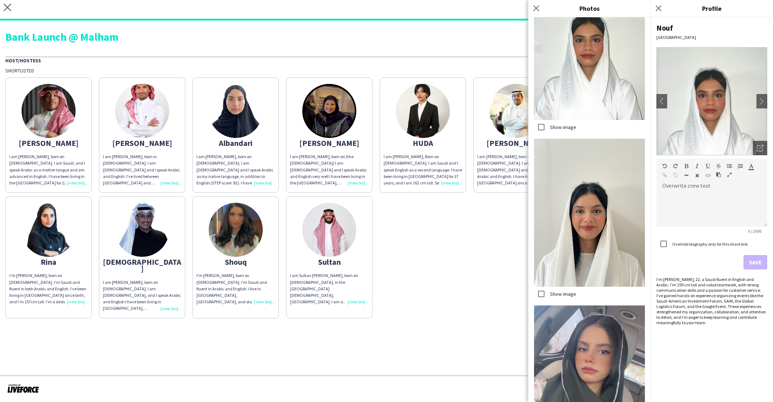
scroll to position [320, 0]
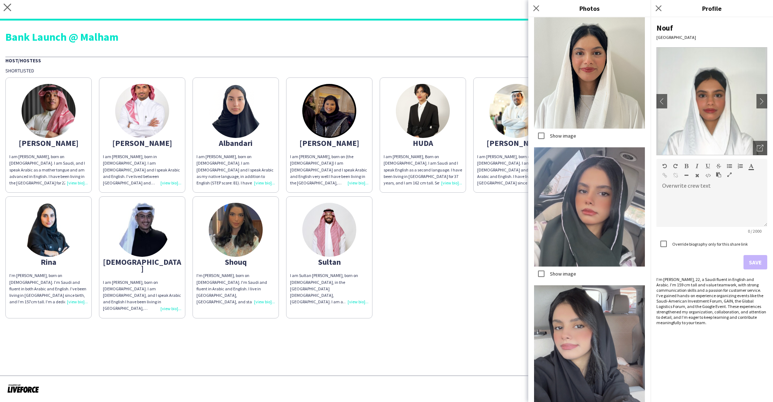
click at [67, 211] on img at bounding box center [49, 230] width 54 height 54
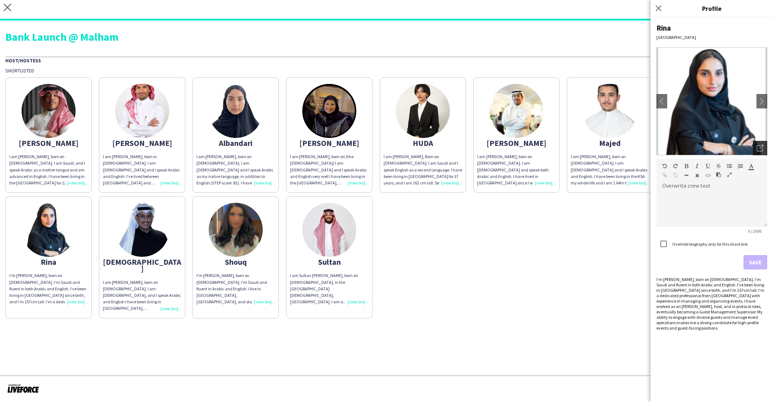
click at [766, 148] on div "Open photos pop-in" at bounding box center [760, 148] width 14 height 14
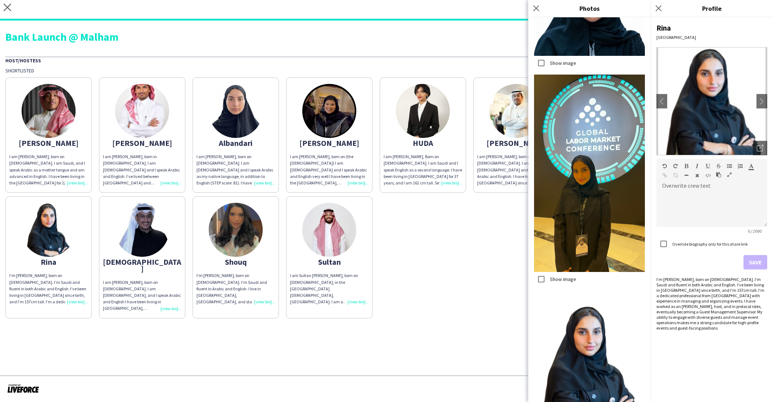
scroll to position [227, 0]
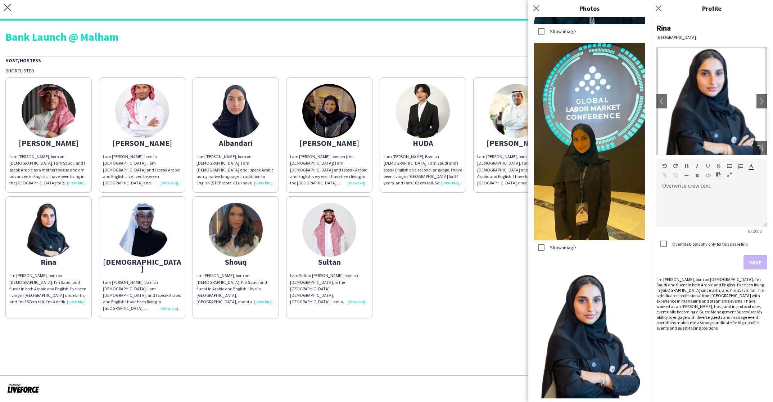
click at [139, 241] on img at bounding box center [142, 230] width 54 height 54
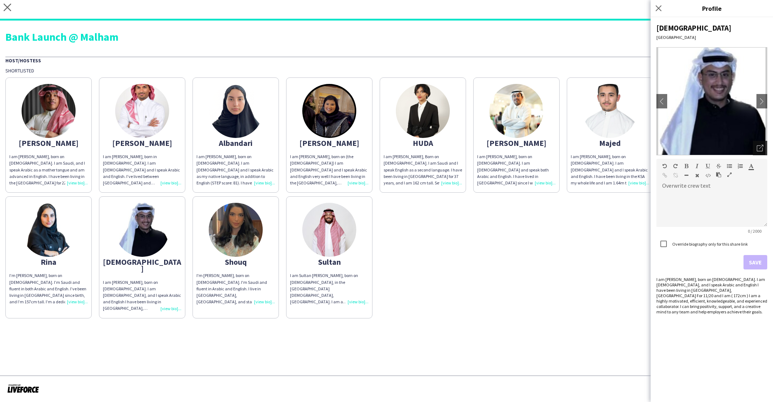
click at [757, 146] on icon "Open photos pop-in" at bounding box center [760, 148] width 6 height 6
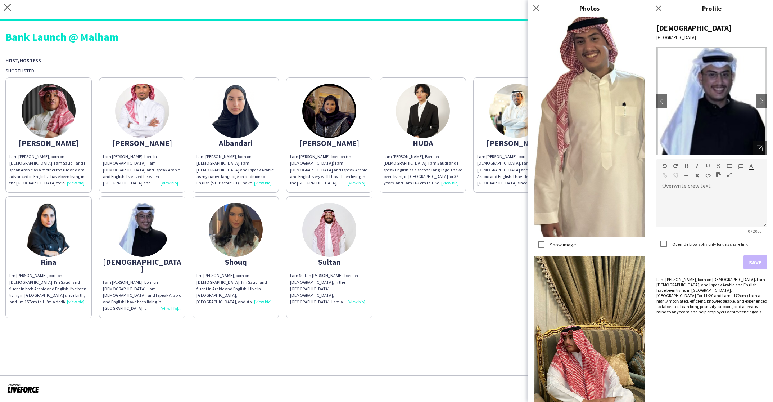
scroll to position [377, 0]
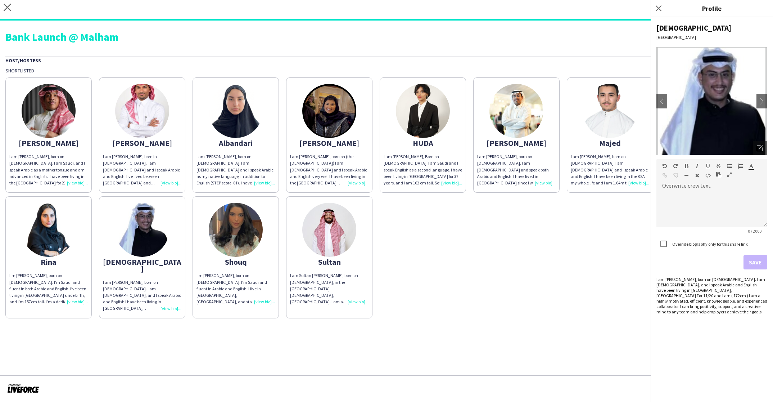
drag, startPoint x: 231, startPoint y: 218, endPoint x: 397, endPoint y: 199, distance: 167.0
click at [225, 221] on img at bounding box center [236, 230] width 54 height 54
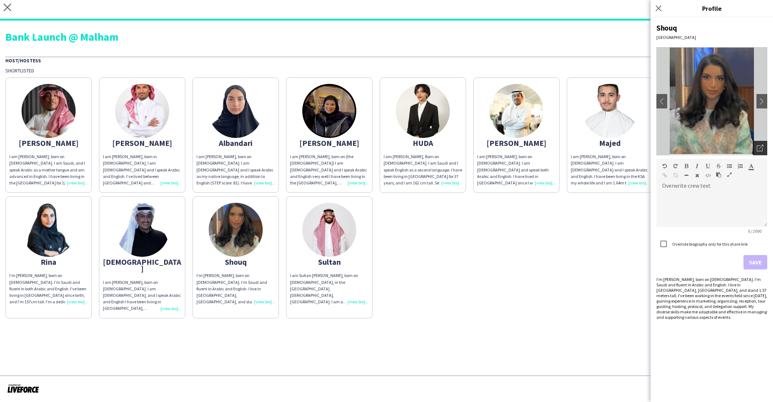
click at [754, 147] on div "Open photos pop-in" at bounding box center [760, 148] width 14 height 14
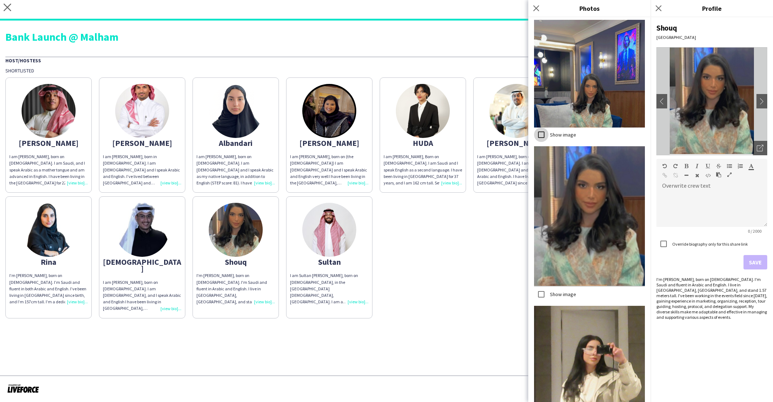
scroll to position [316, 0]
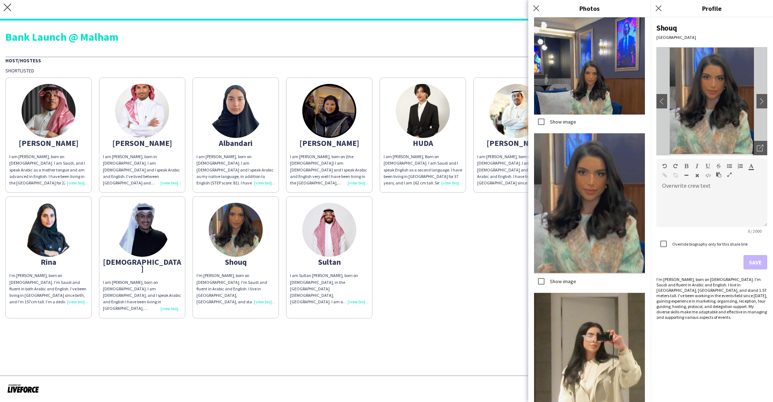
drag, startPoint x: 620, startPoint y: 395, endPoint x: 621, endPoint y: 364, distance: 31.0
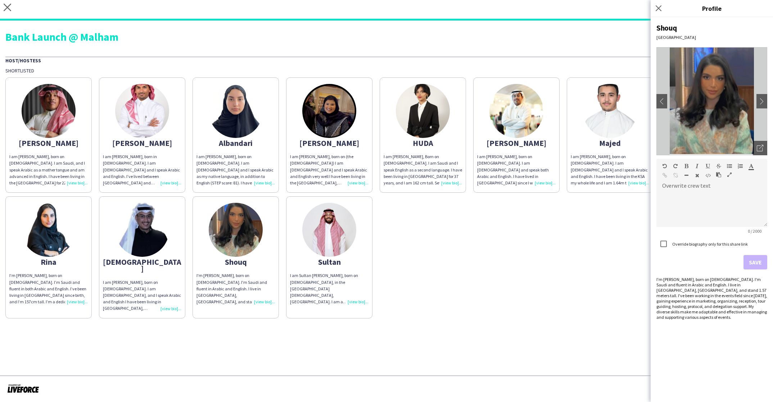
click at [329, 239] on img at bounding box center [329, 230] width 54 height 54
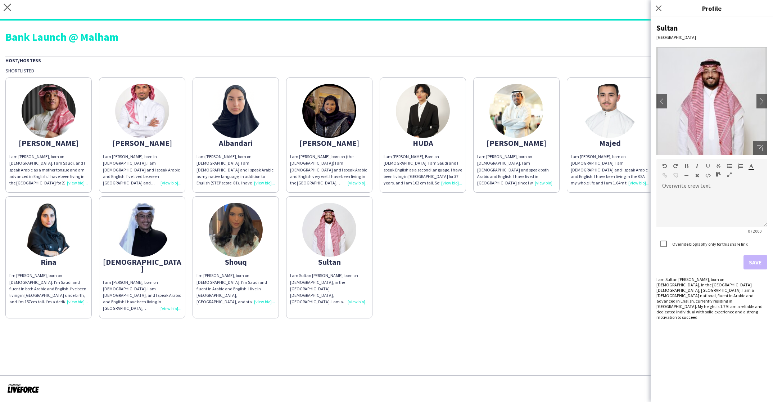
click at [752, 144] on img at bounding box center [712, 101] width 111 height 108
click at [757, 148] on icon at bounding box center [760, 148] width 6 height 6
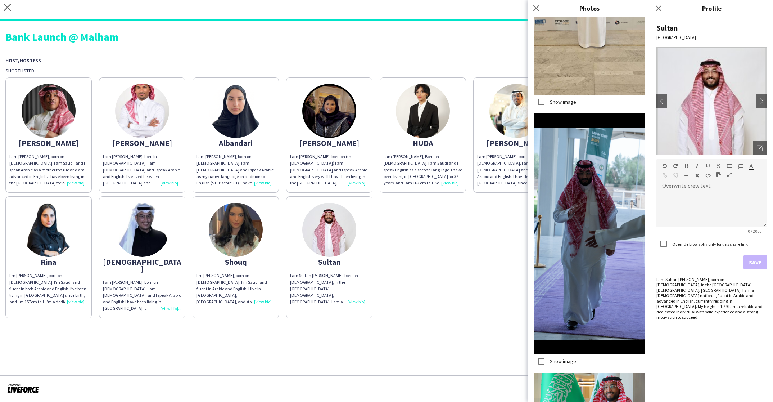
scroll to position [603, 0]
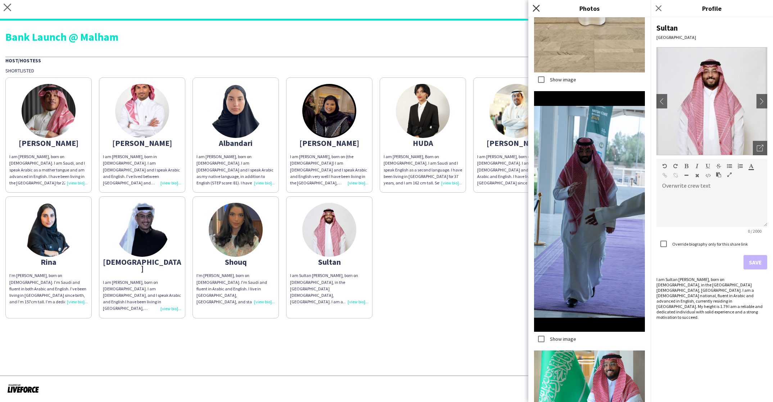
click at [534, 7] on icon "Close pop-in" at bounding box center [536, 8] width 7 height 7
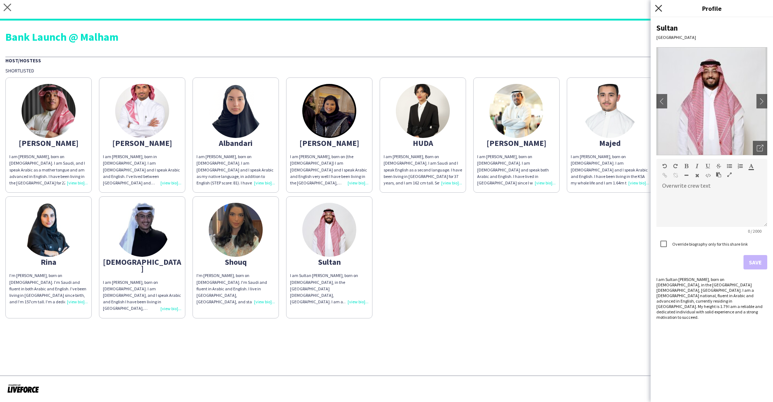
click at [657, 9] on icon "Close pop-in" at bounding box center [658, 8] width 7 height 7
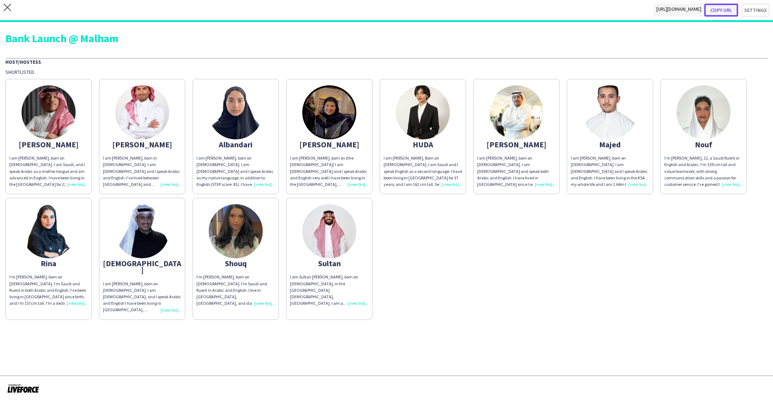
click at [730, 4] on button "Copy url" at bounding box center [722, 10] width 34 height 13
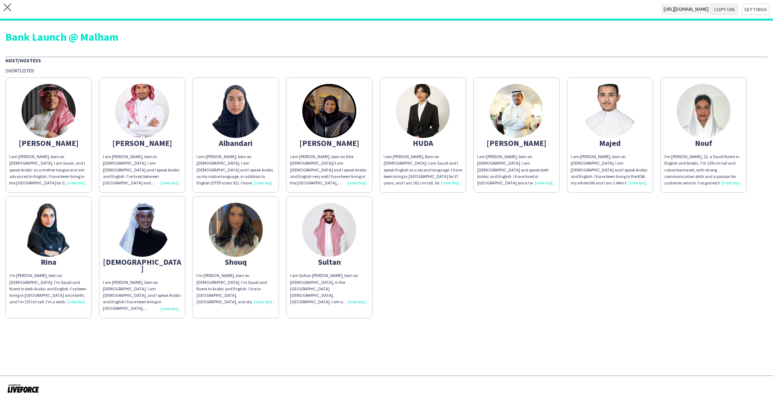
type textarea "**********"
